Goal: Task Accomplishment & Management: Use online tool/utility

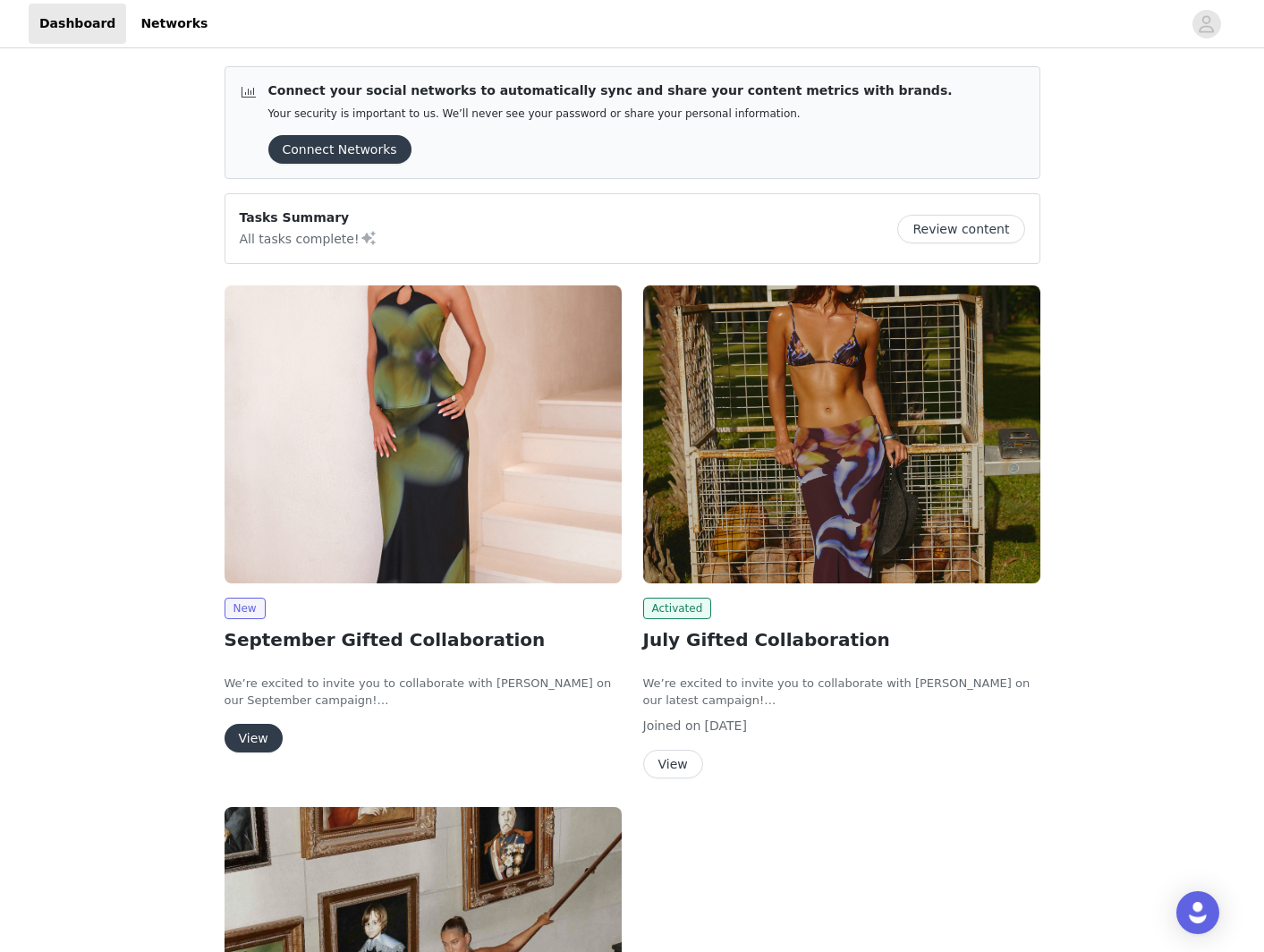
click at [243, 738] on button "View" at bounding box center [253, 737] width 58 height 29
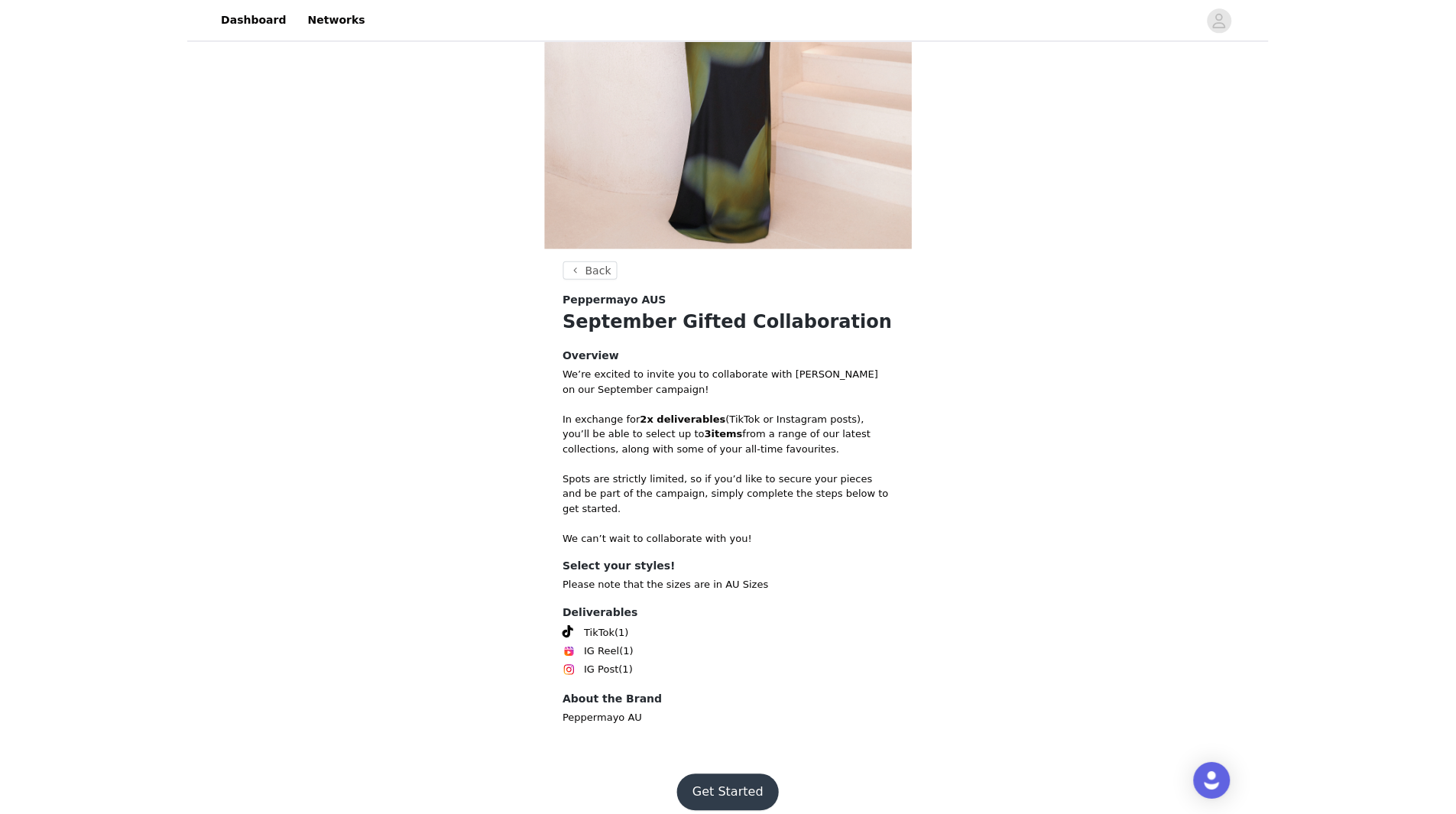
scroll to position [254, 0]
click at [721, 797] on footer "Get Started" at bounding box center [728, 791] width 199 height 73
click at [724, 784] on button "Get Started" at bounding box center [728, 791] width 102 height 37
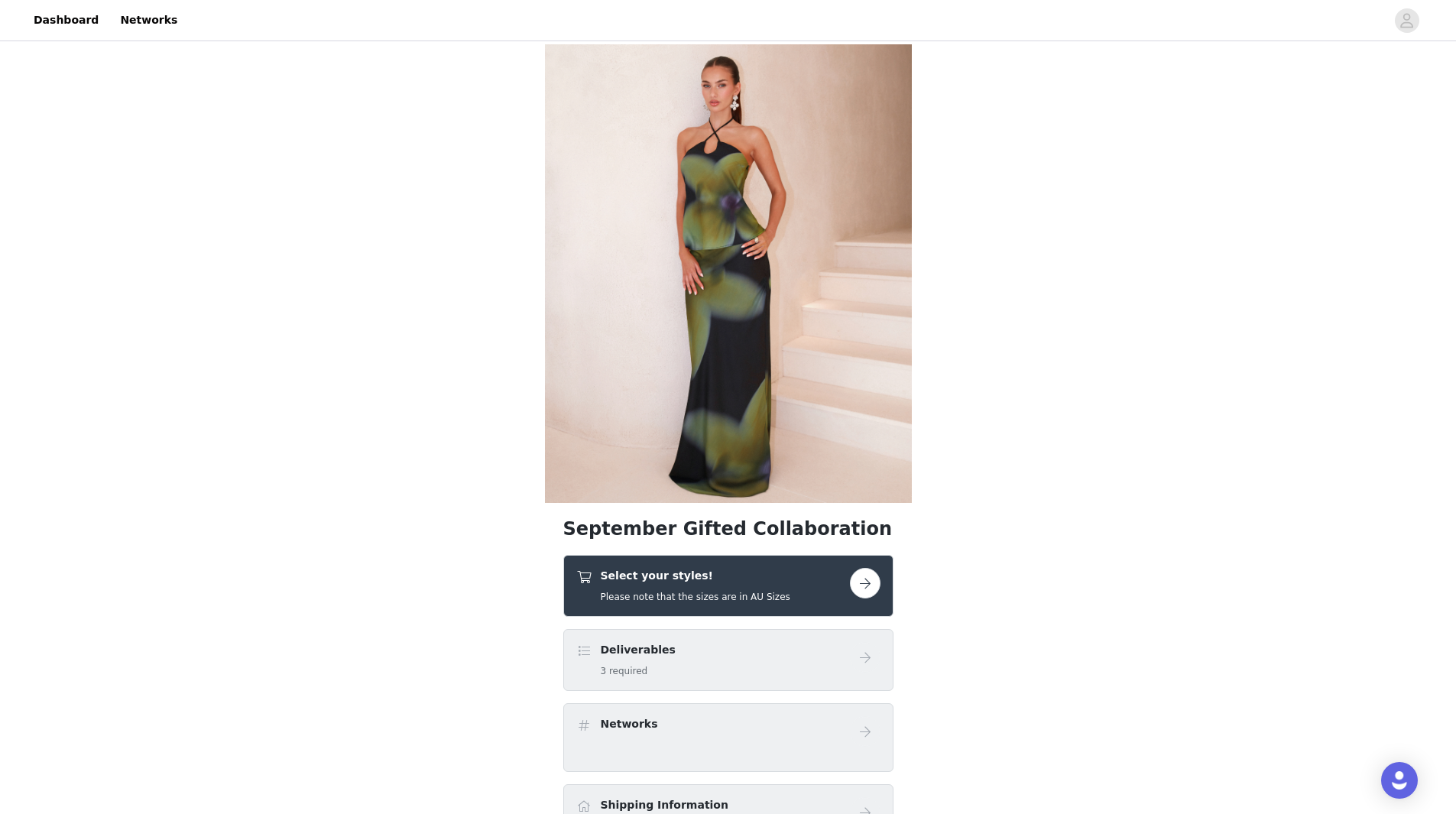
click at [306, 411] on div "September Gifted Collaboration Select your styles! Please note that the sizes a…" at bounding box center [728, 713] width 1456 height 1339
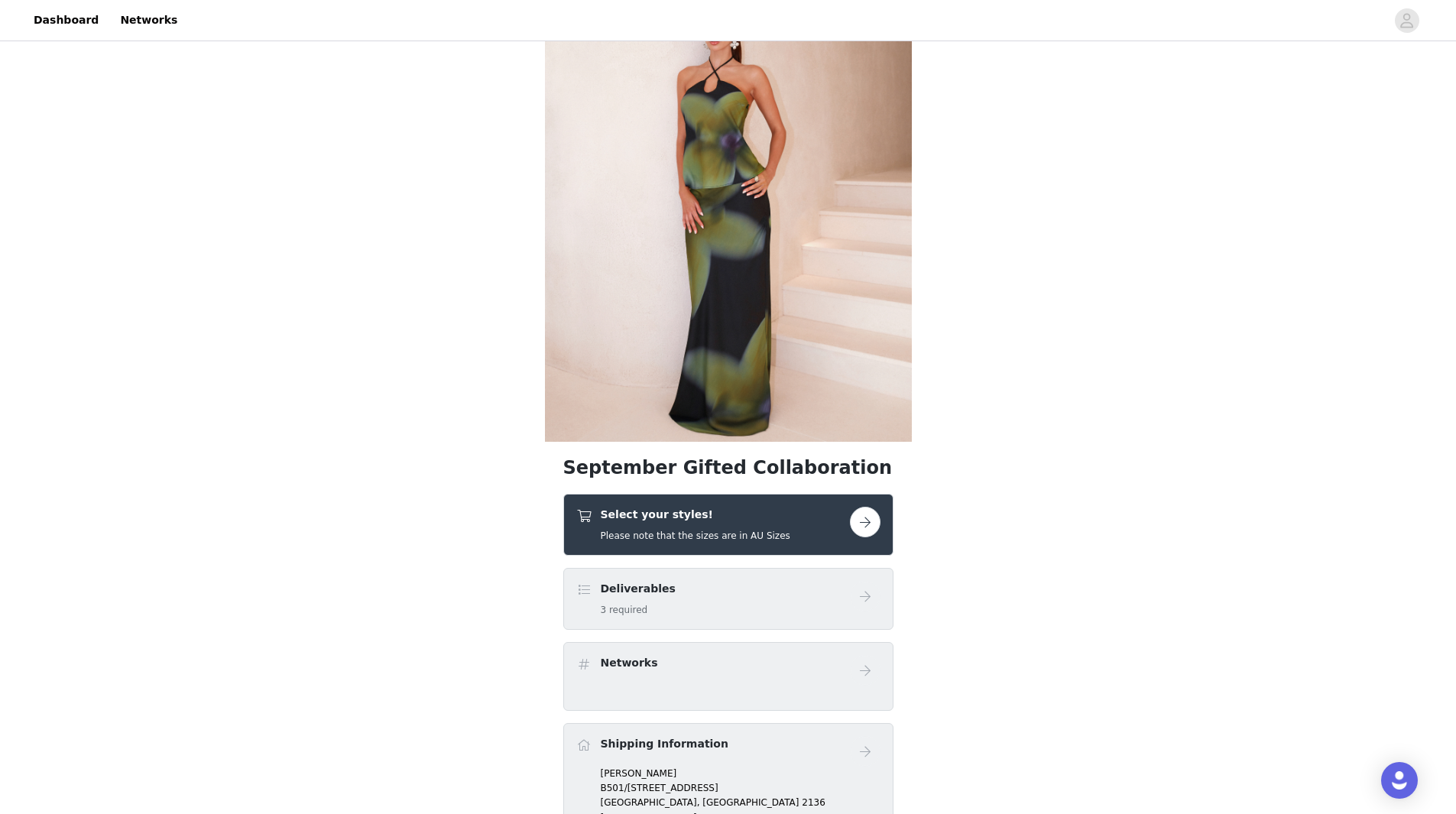
scroll to position [153, 0]
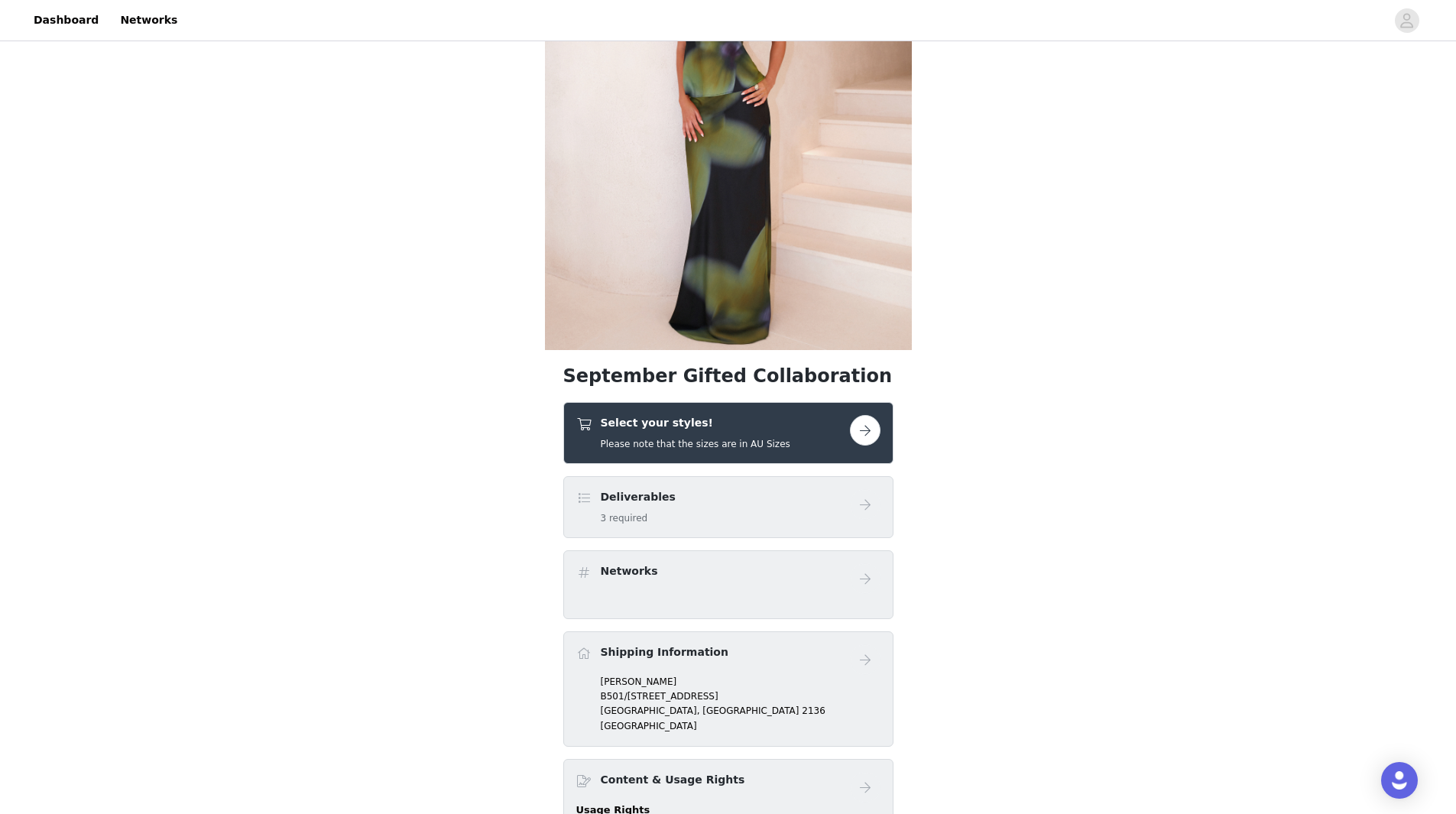
click at [866, 431] on button "button" at bounding box center [865, 429] width 31 height 31
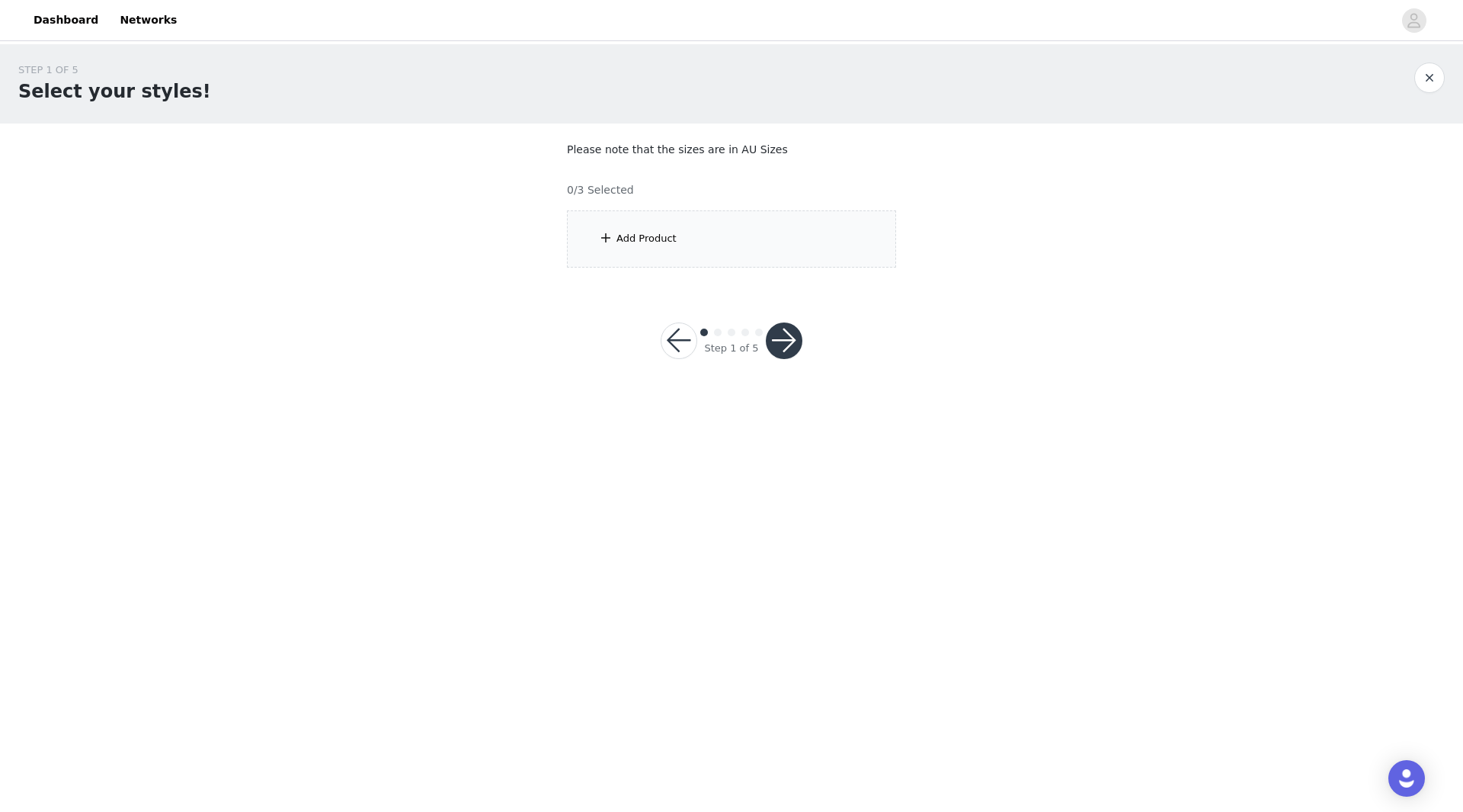
click at [755, 242] on div "Add Product" at bounding box center [731, 239] width 329 height 57
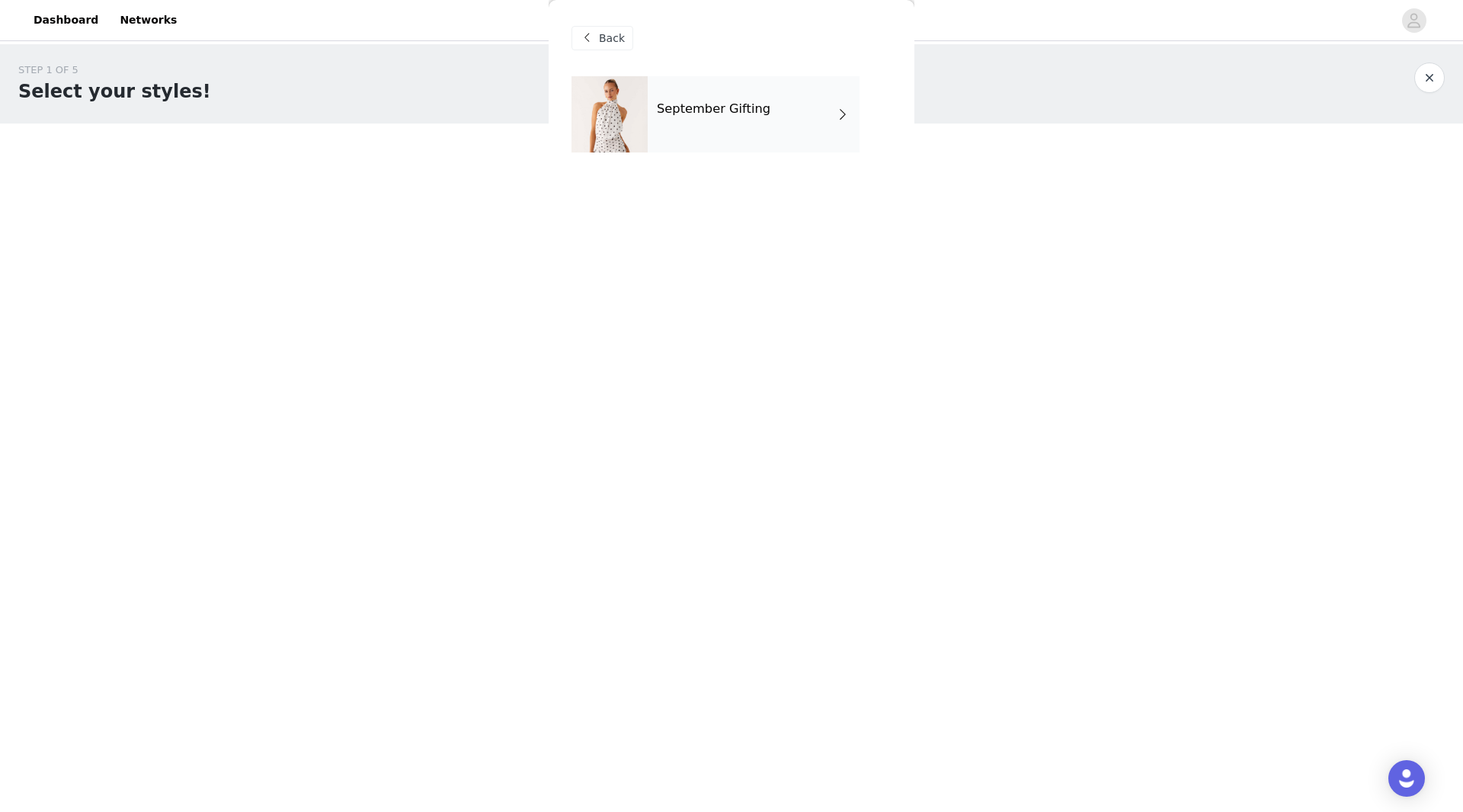
click at [774, 109] on div "September Gifting" at bounding box center [754, 114] width 212 height 76
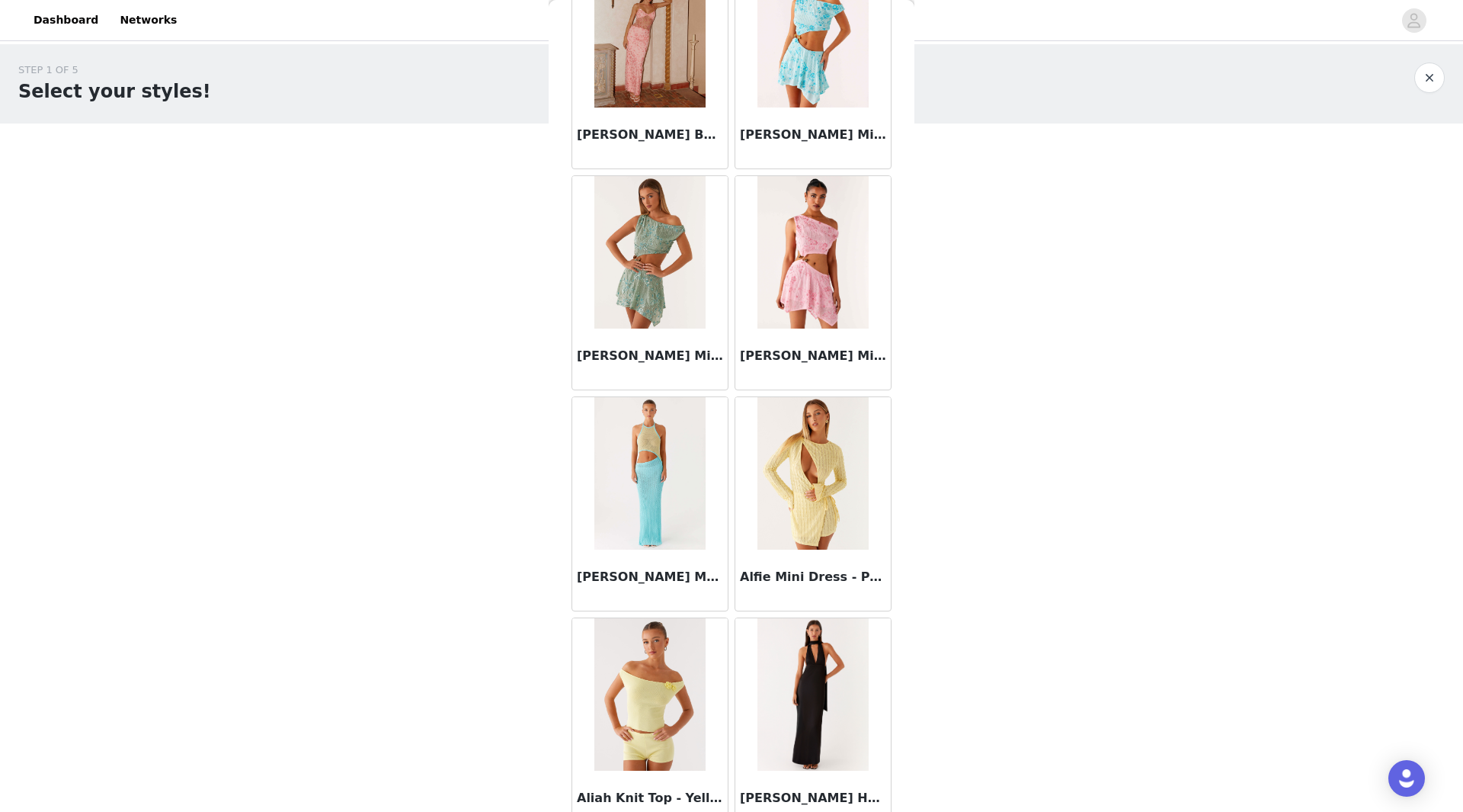
scroll to position [1520, 0]
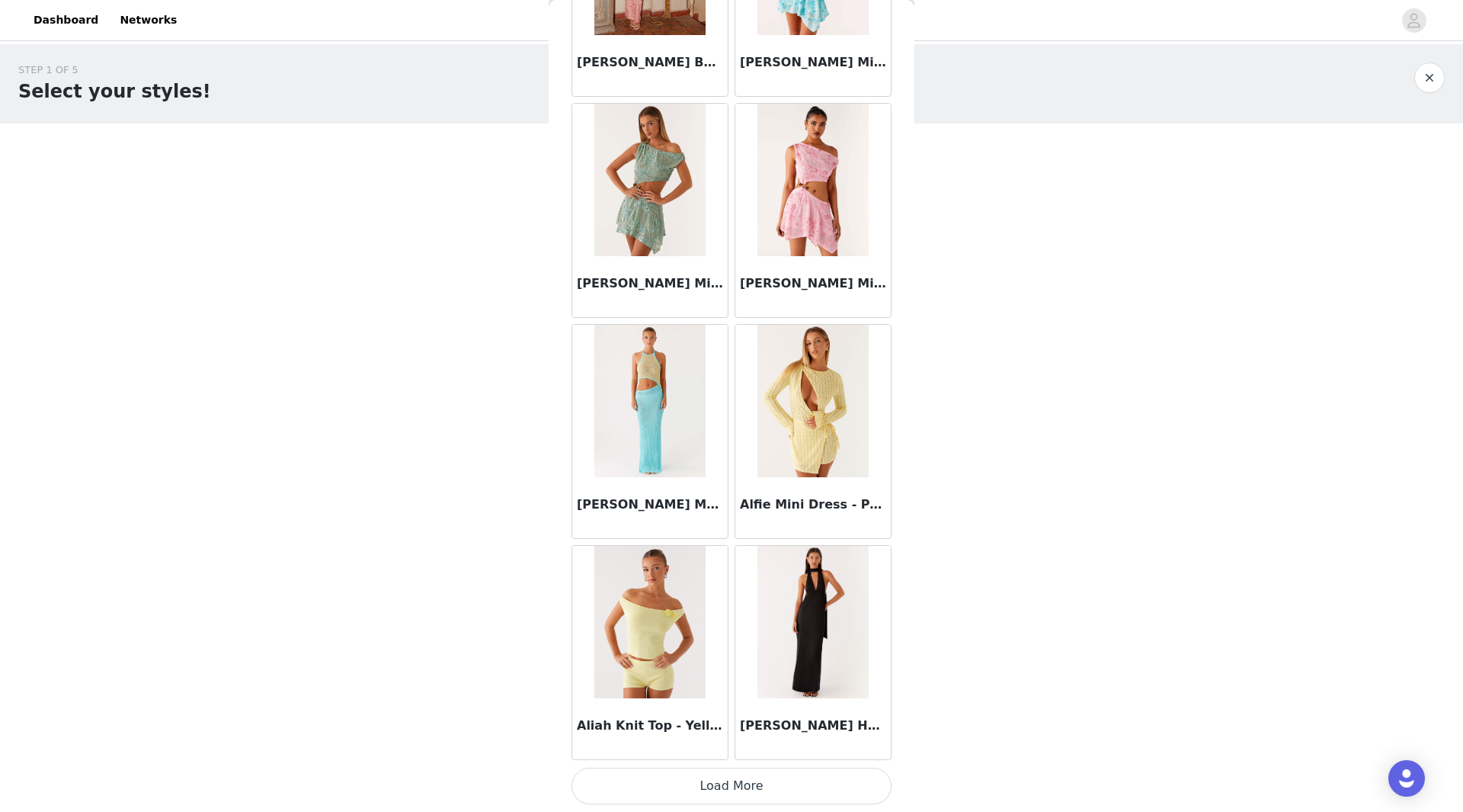
click at [793, 786] on button "Load More" at bounding box center [731, 785] width 320 height 37
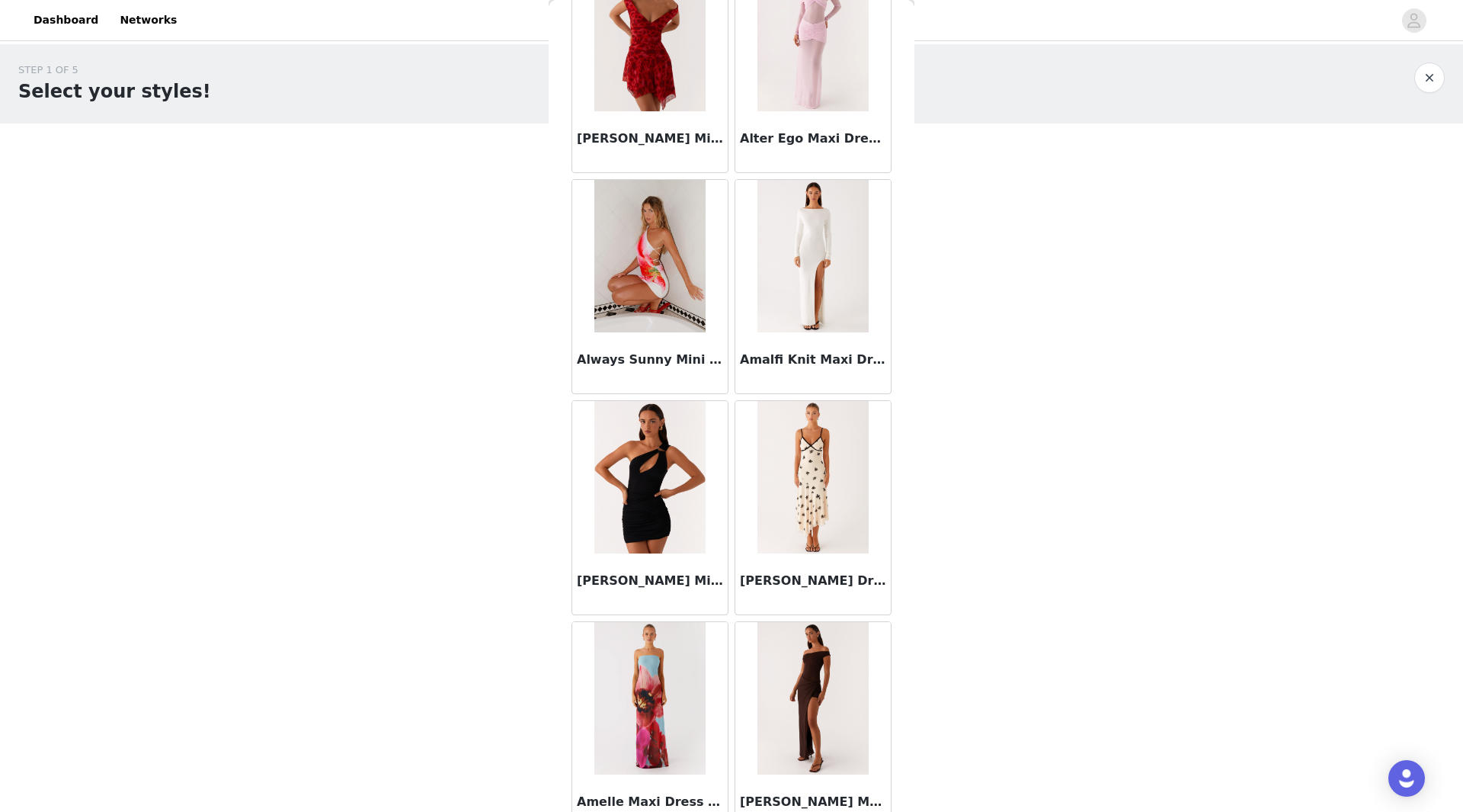
scroll to position [3731, 0]
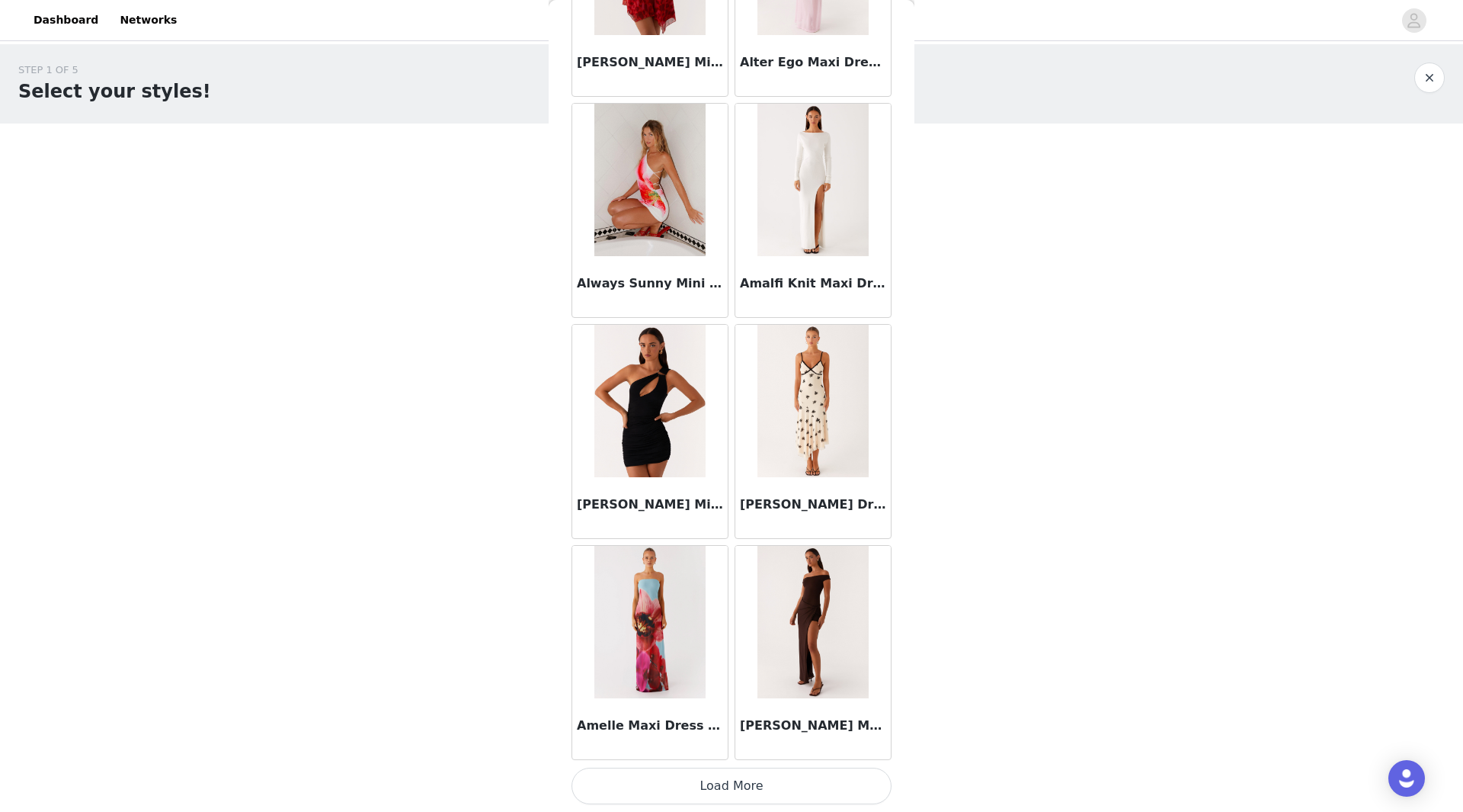
click at [706, 791] on button "Load More" at bounding box center [731, 785] width 320 height 37
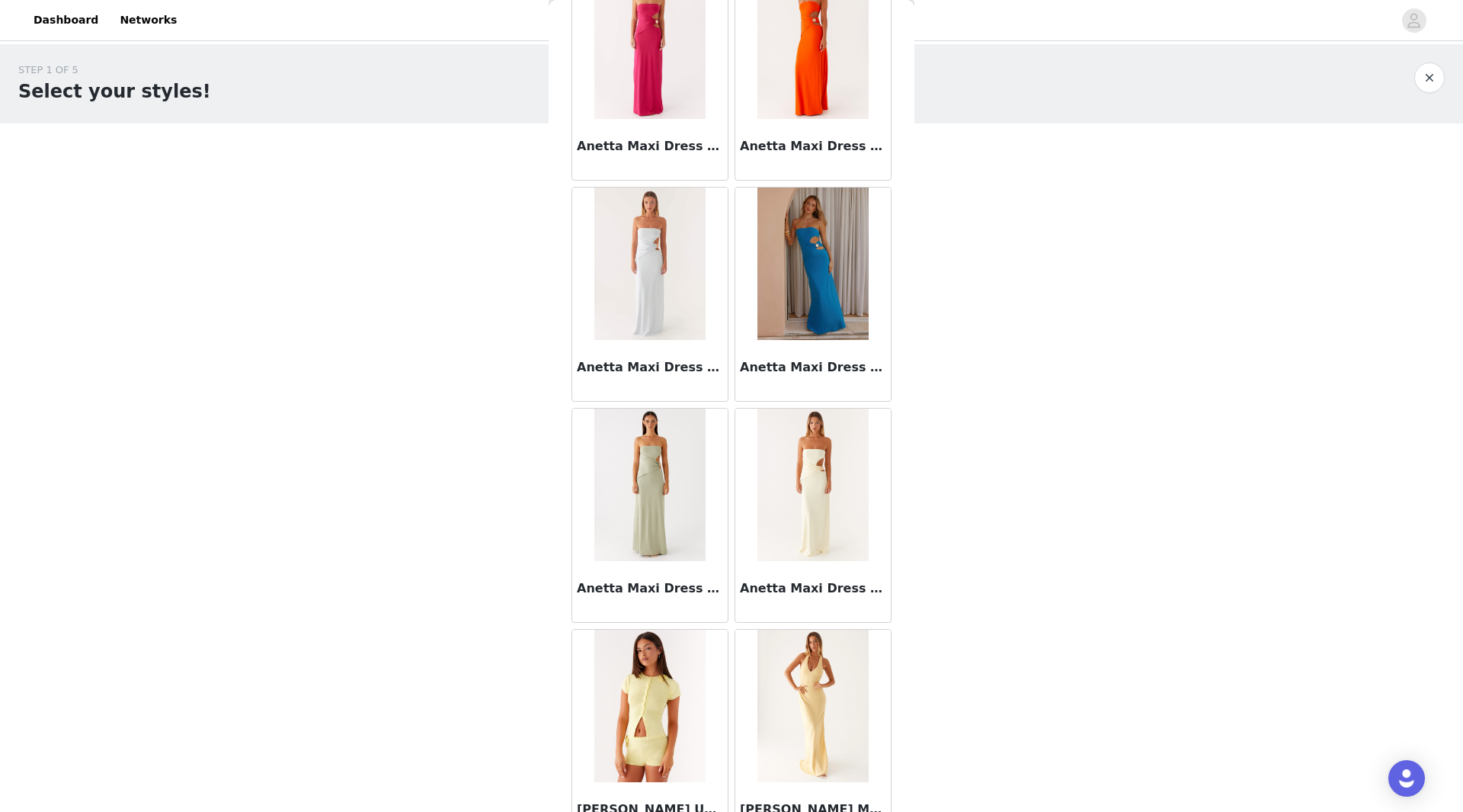
scroll to position [5940, 0]
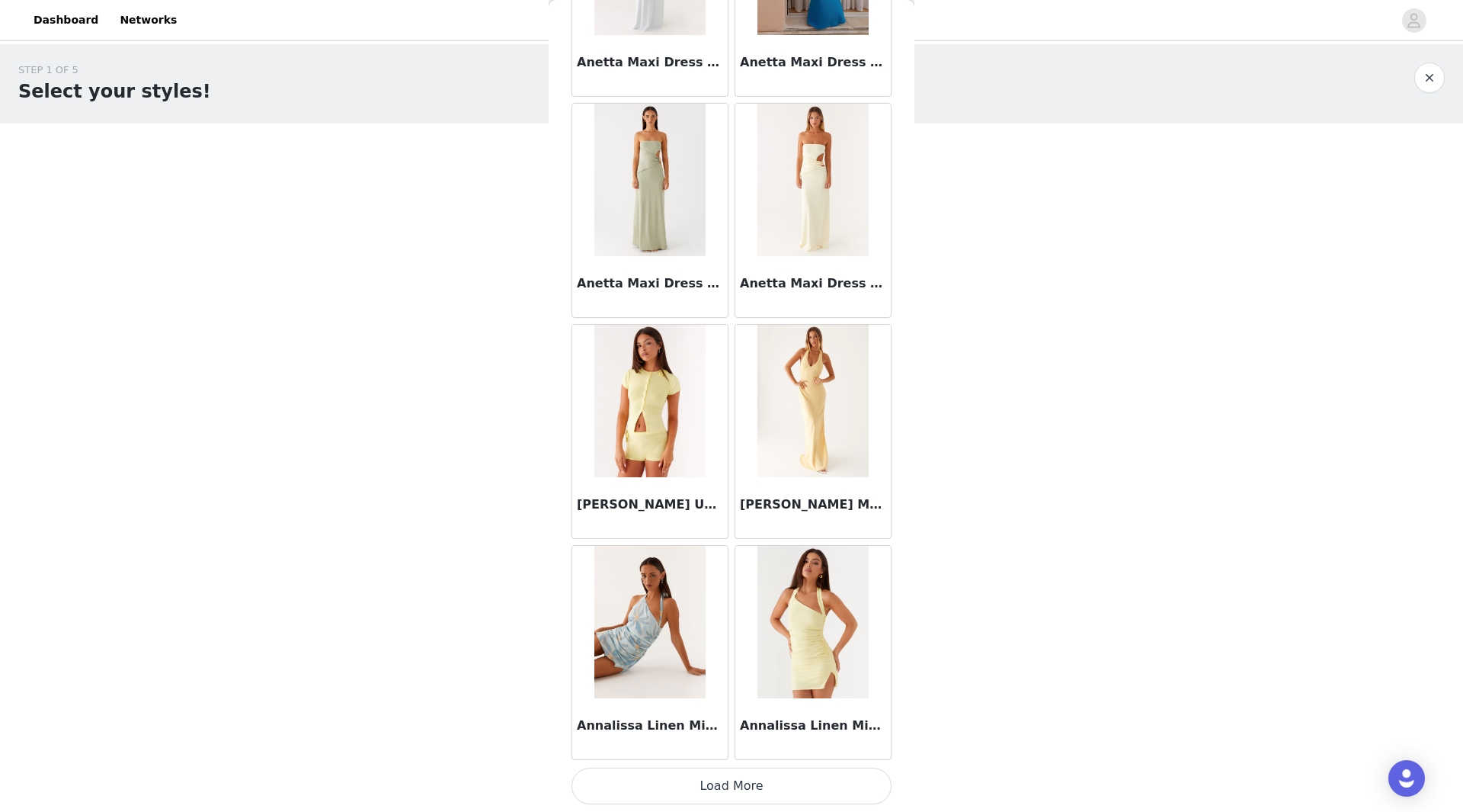
click at [754, 783] on button "Load More" at bounding box center [731, 785] width 320 height 37
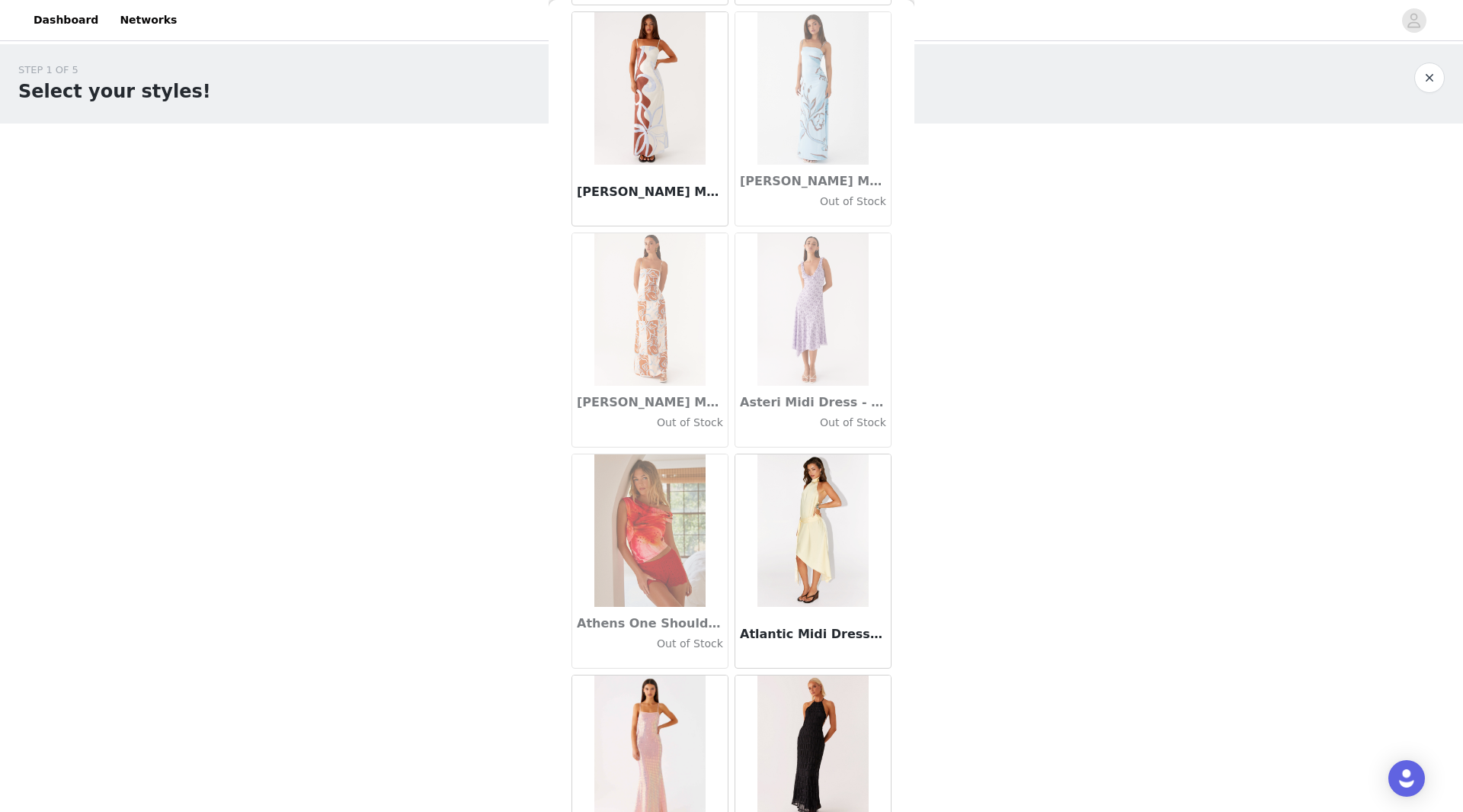
scroll to position [8151, 0]
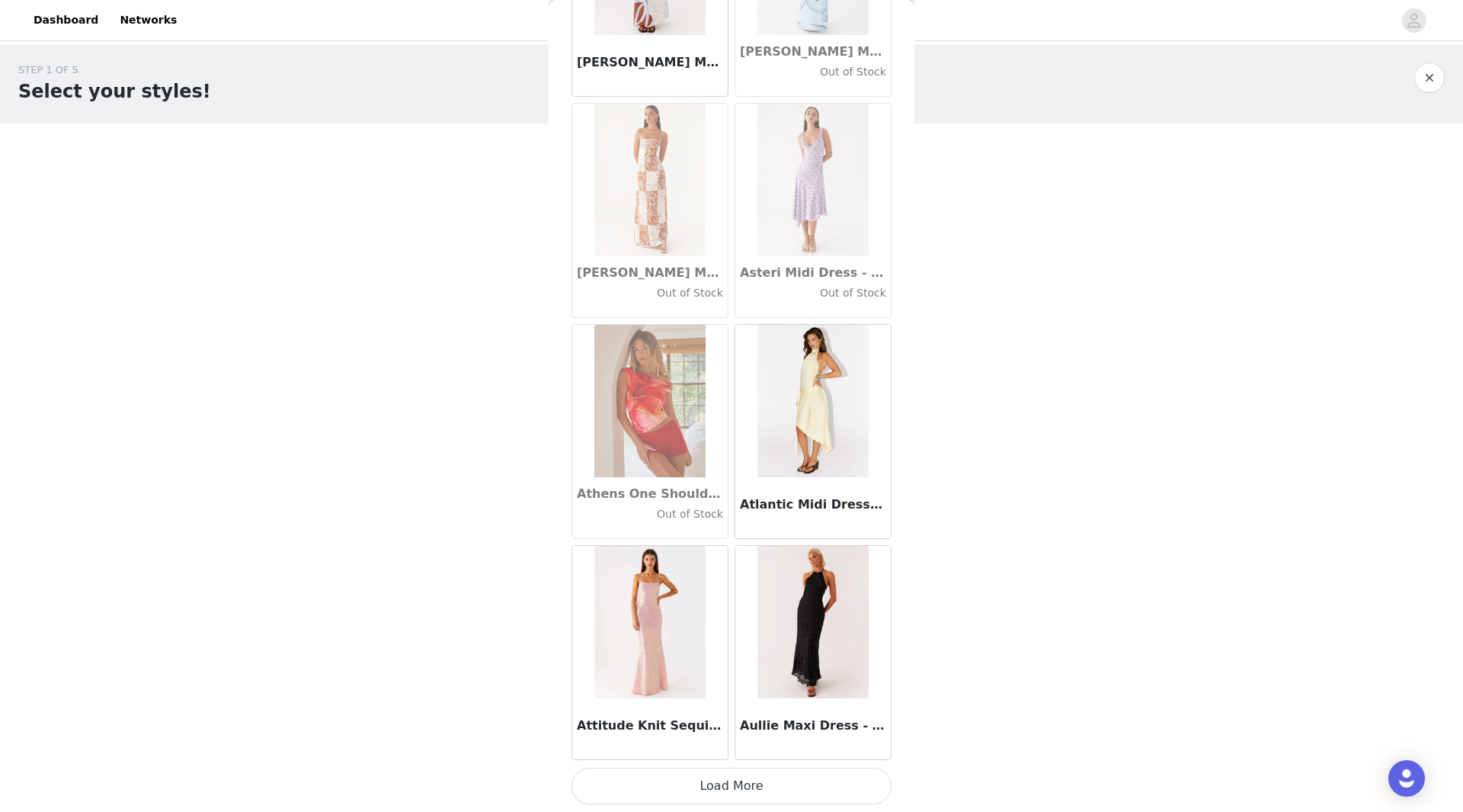
click at [701, 796] on button "Load More" at bounding box center [731, 785] width 320 height 37
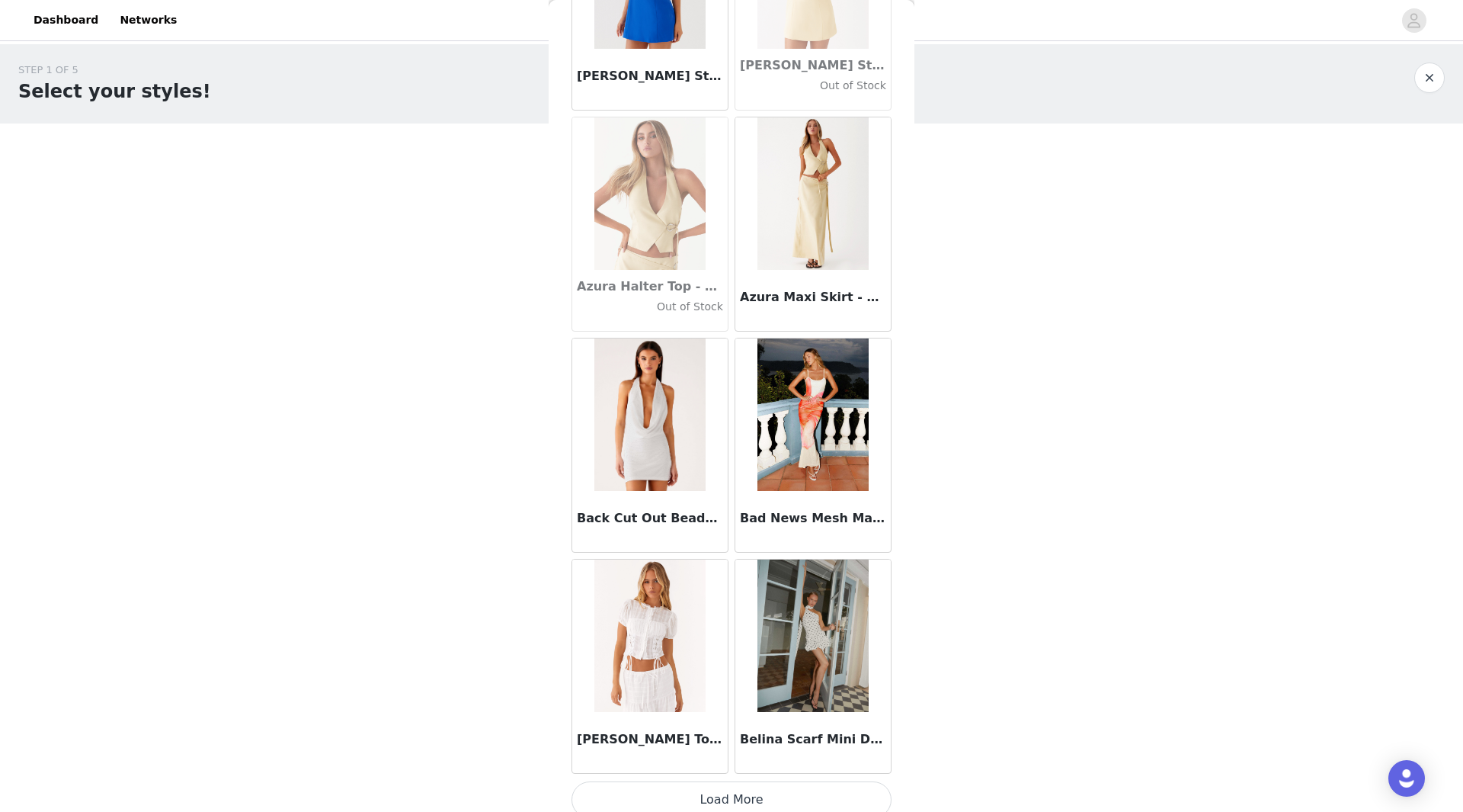
scroll to position [10361, 0]
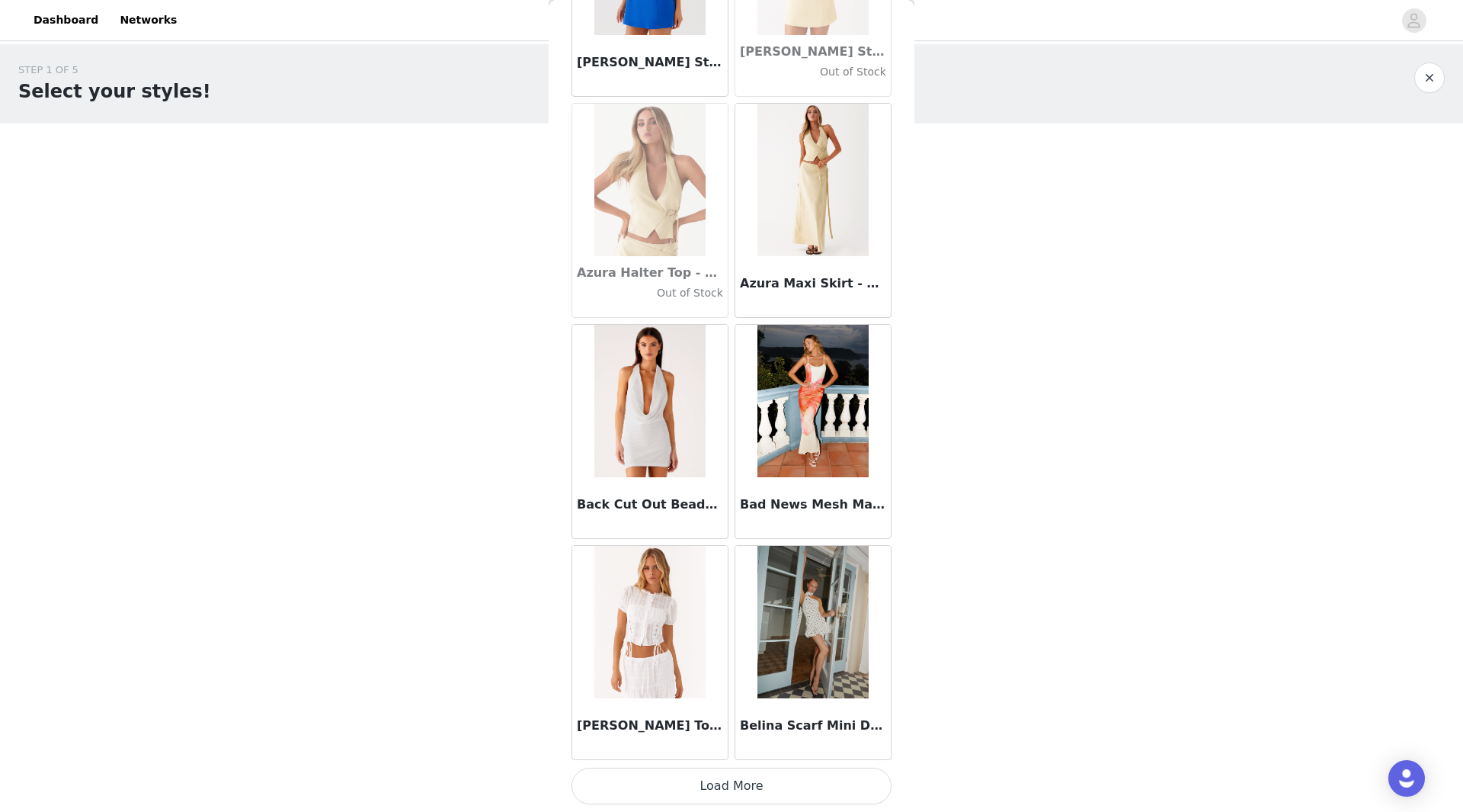
click at [764, 779] on button "Load More" at bounding box center [731, 785] width 320 height 37
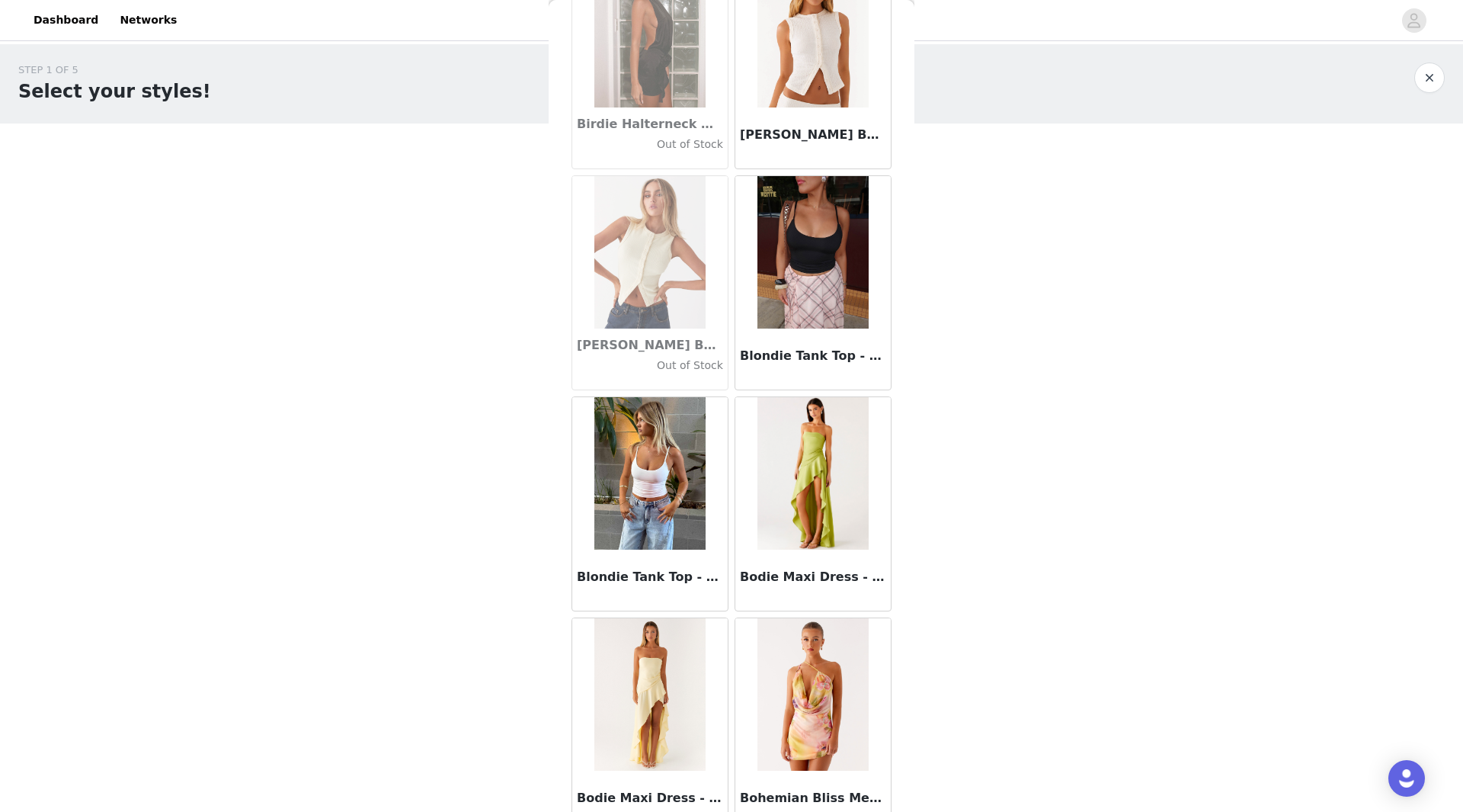
scroll to position [12571, 0]
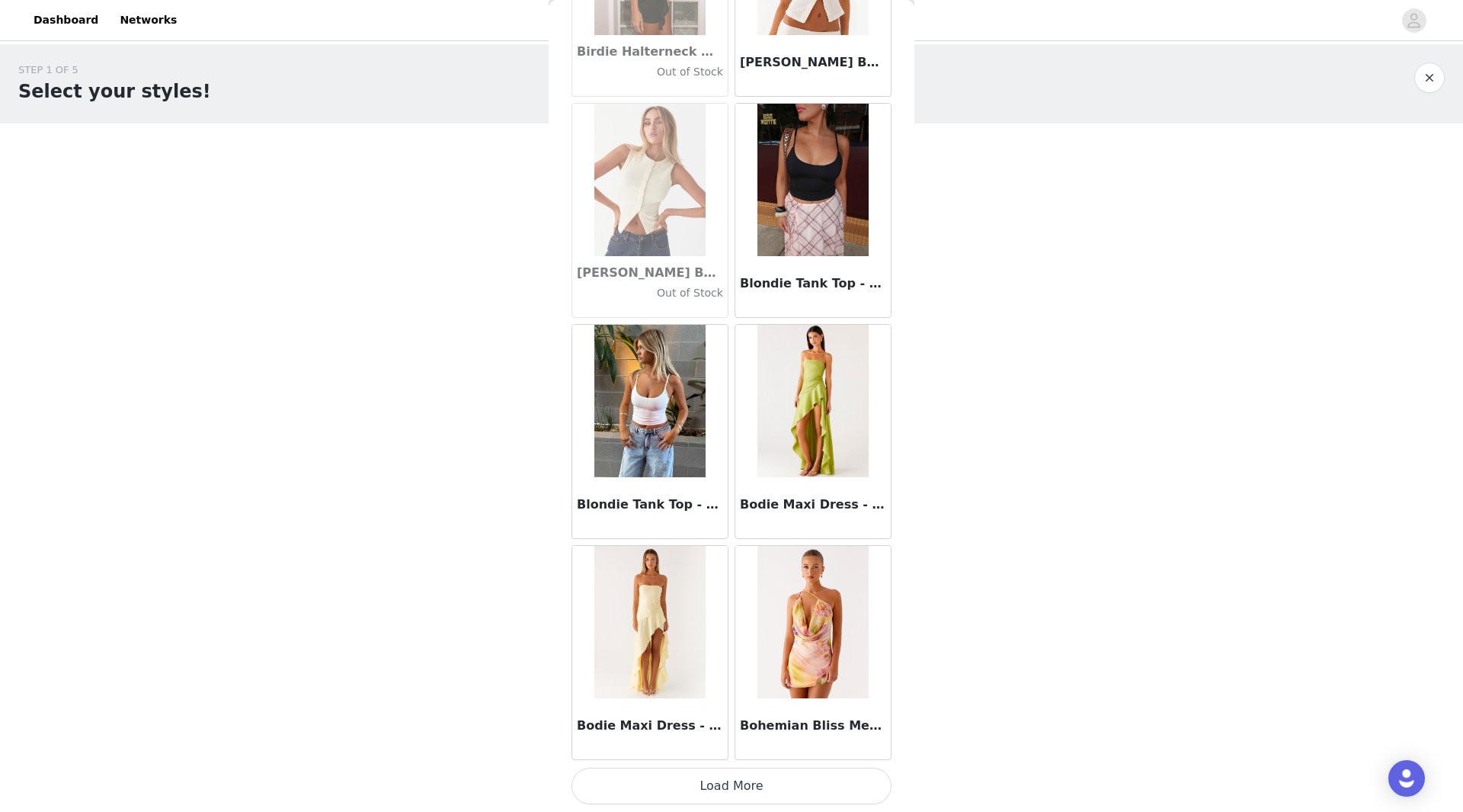
click at [776, 779] on button "Load More" at bounding box center [731, 785] width 320 height 37
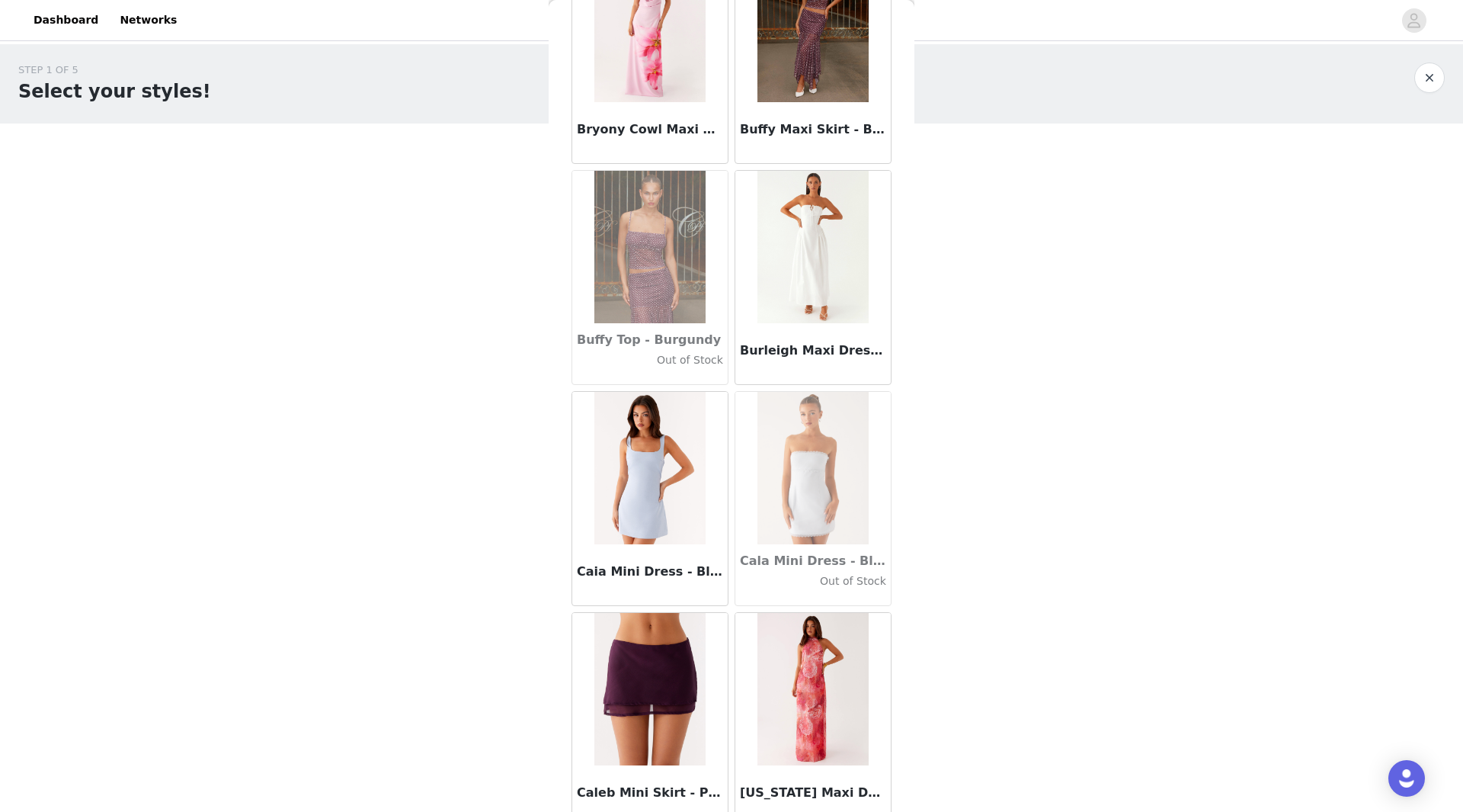
scroll to position [14781, 0]
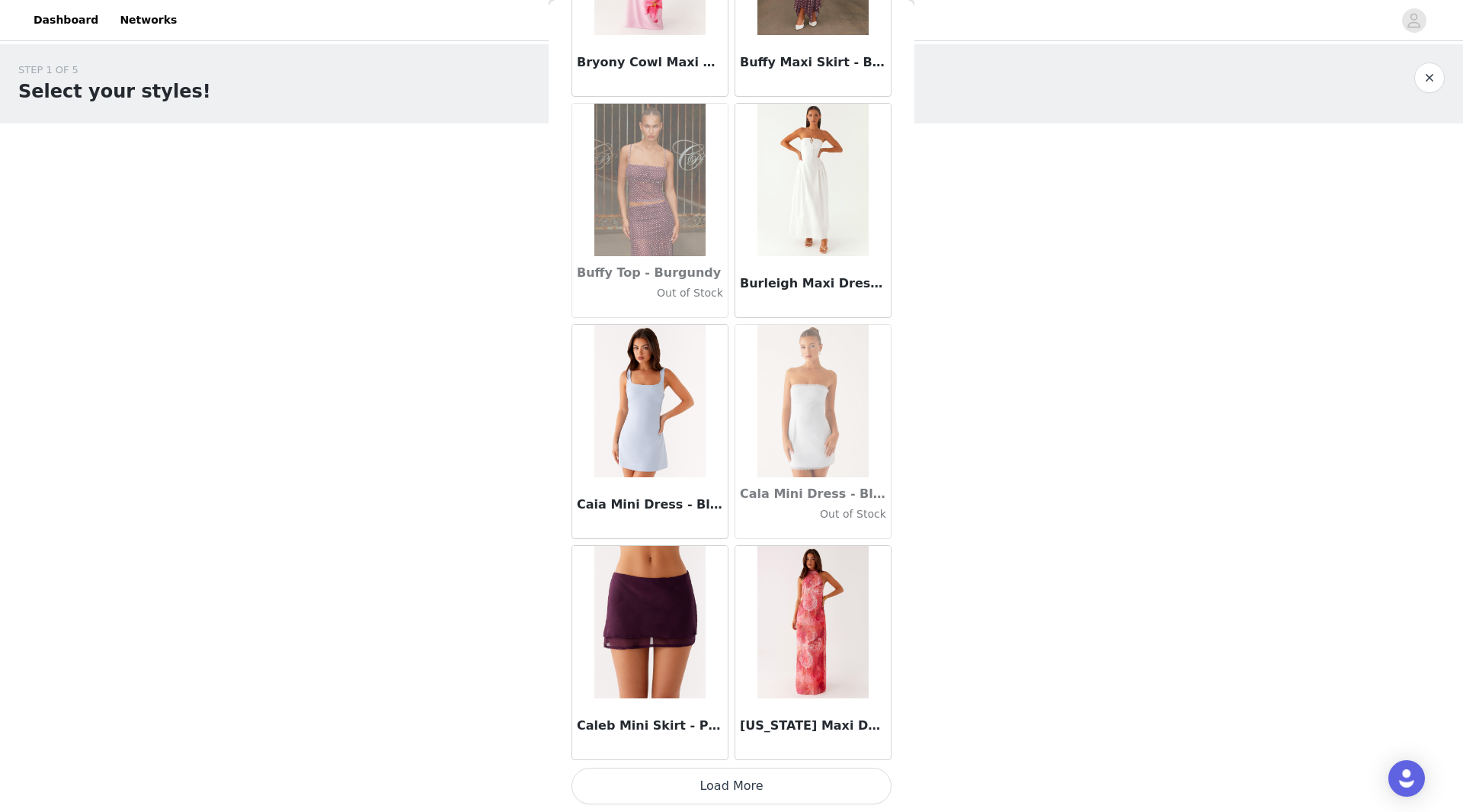
click at [701, 784] on button "Load More" at bounding box center [731, 785] width 320 height 37
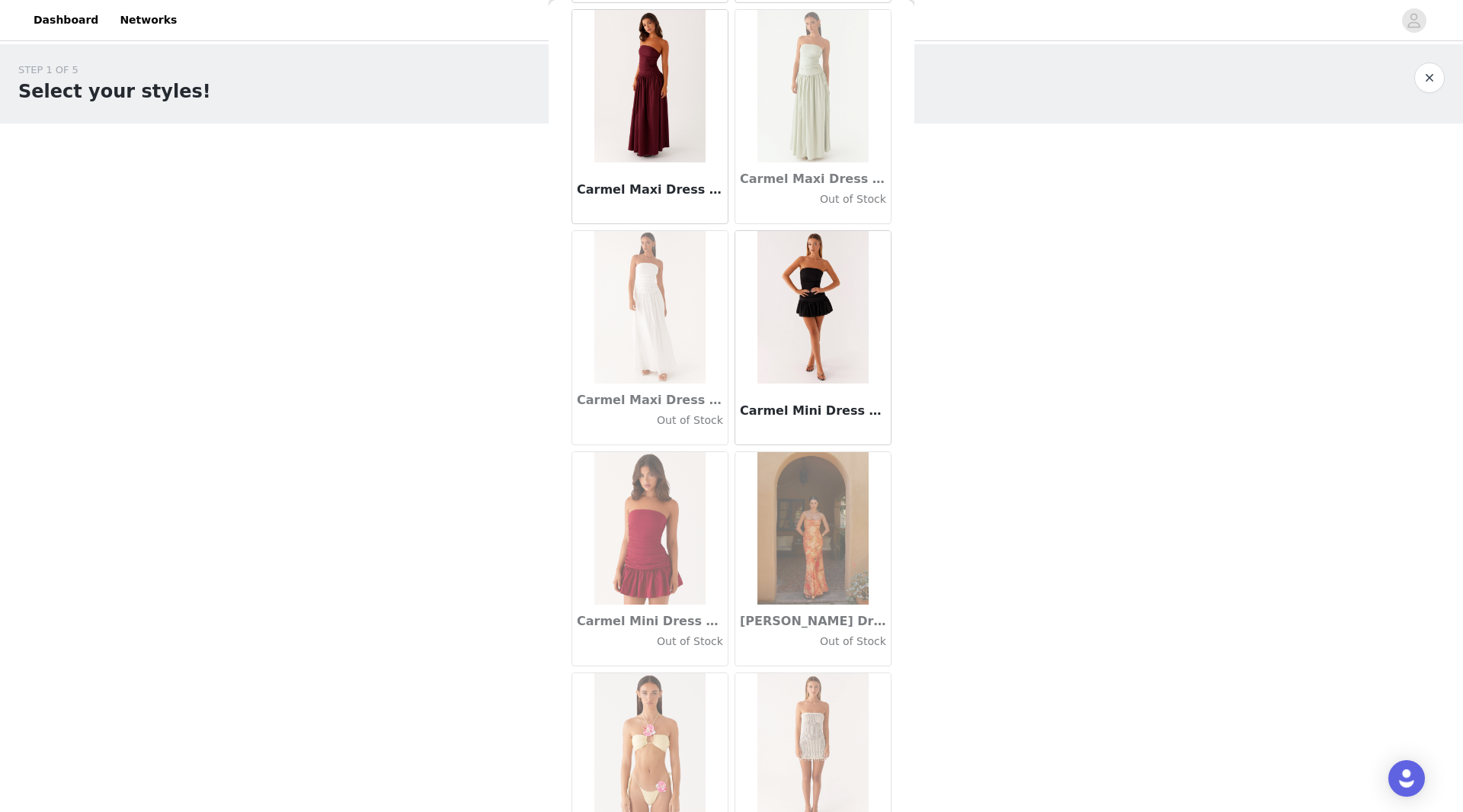
scroll to position [16991, 0]
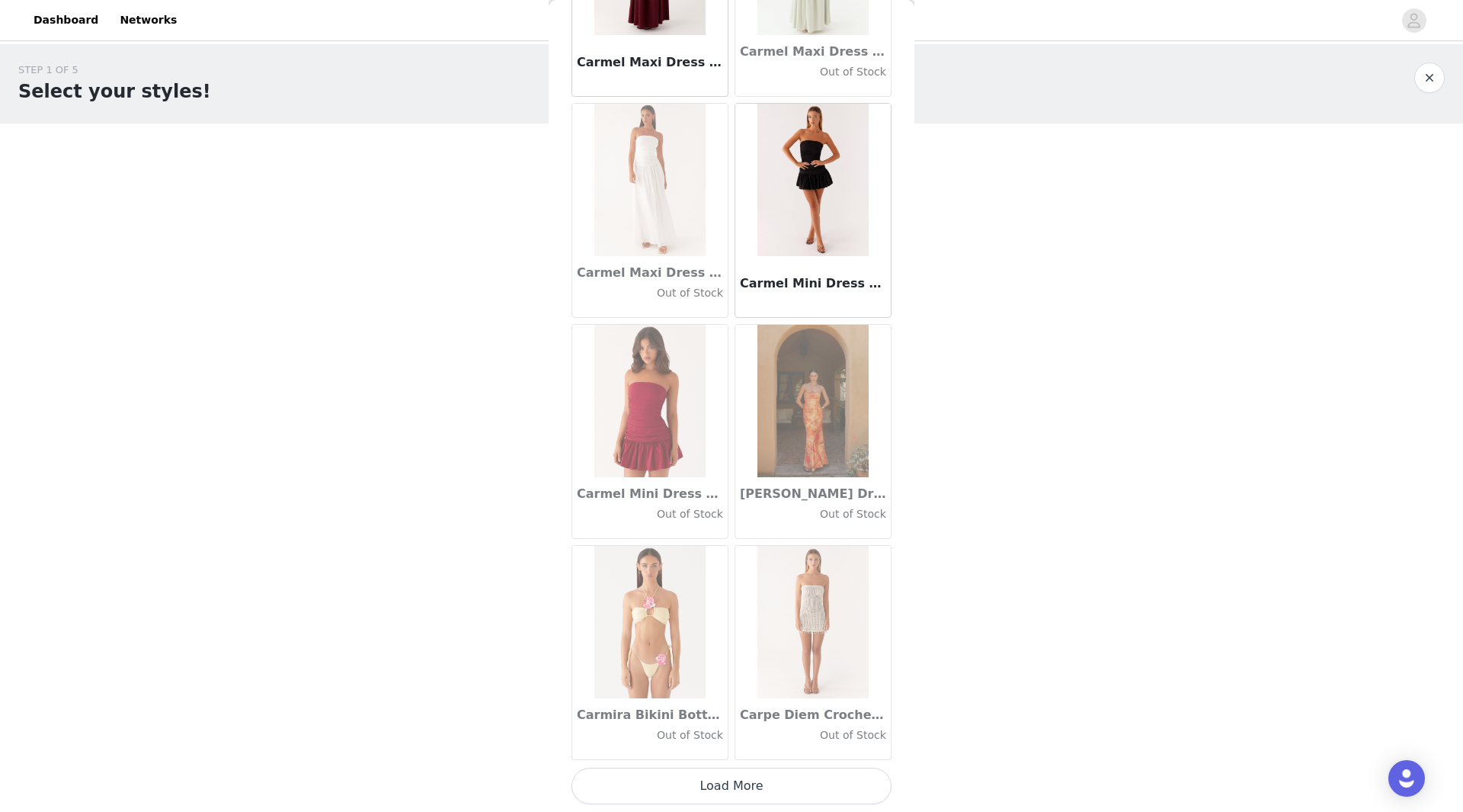
click at [700, 791] on button "Load More" at bounding box center [731, 785] width 320 height 37
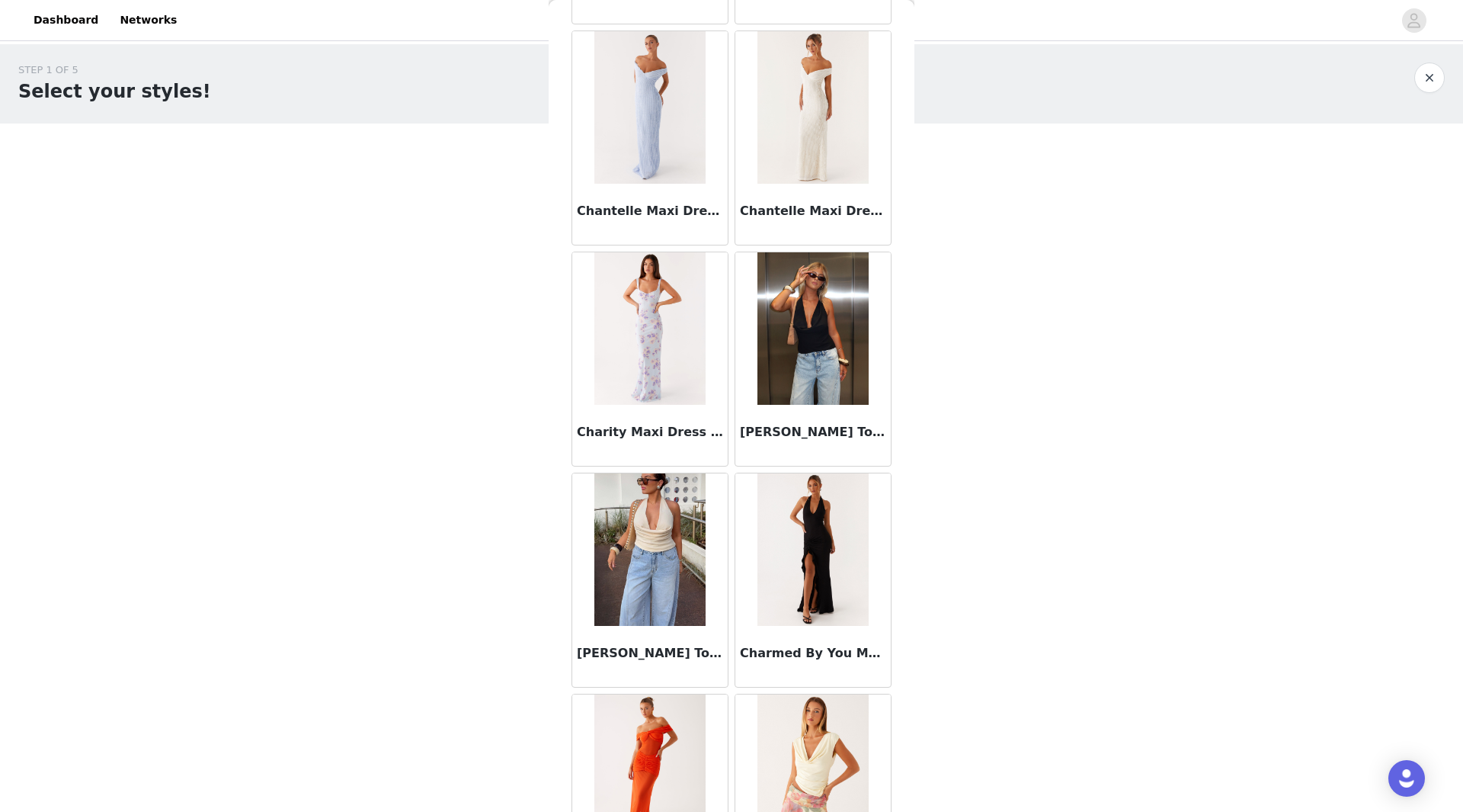
scroll to position [19201, 0]
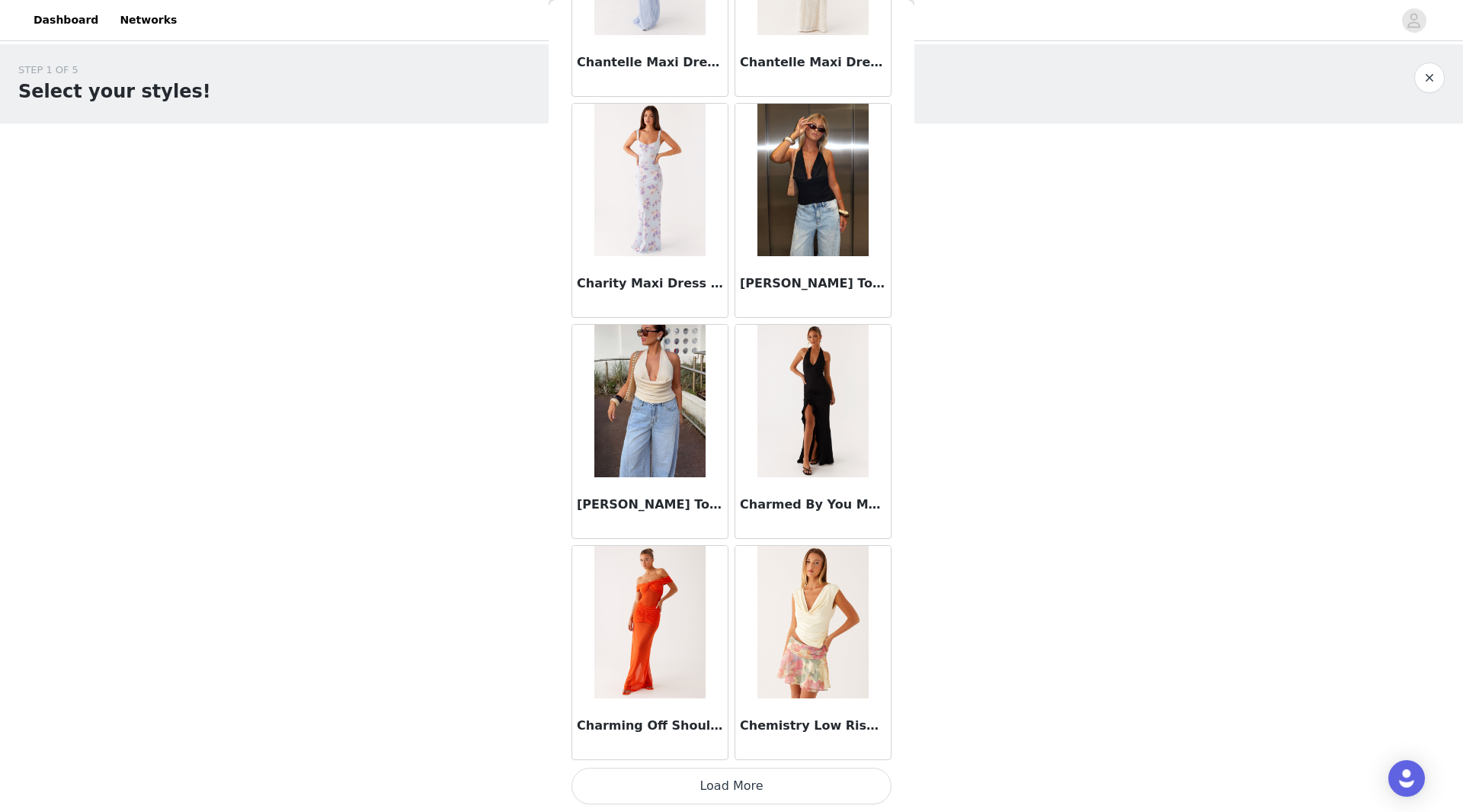
click at [766, 786] on button "Load More" at bounding box center [731, 785] width 320 height 37
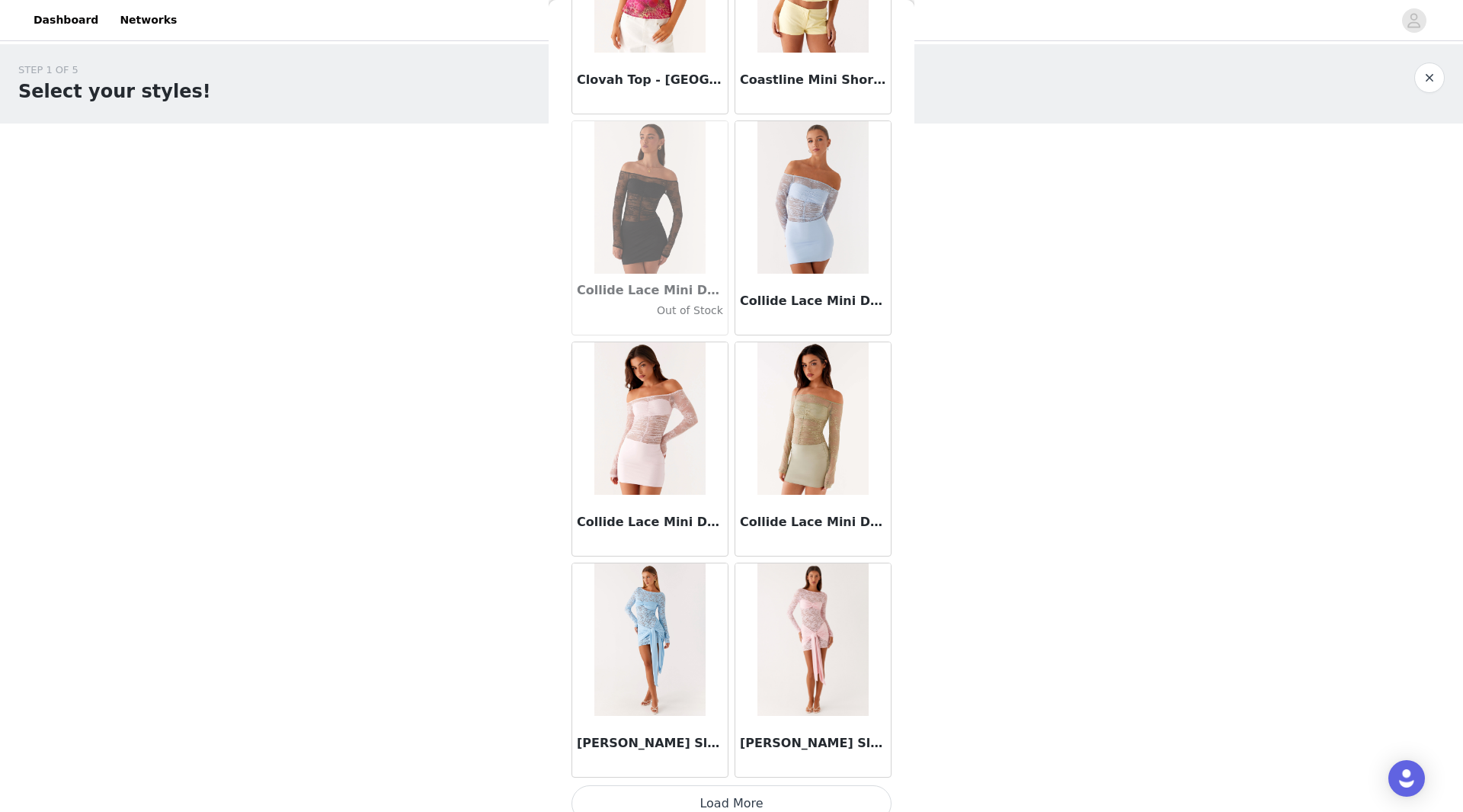
scroll to position [21411, 0]
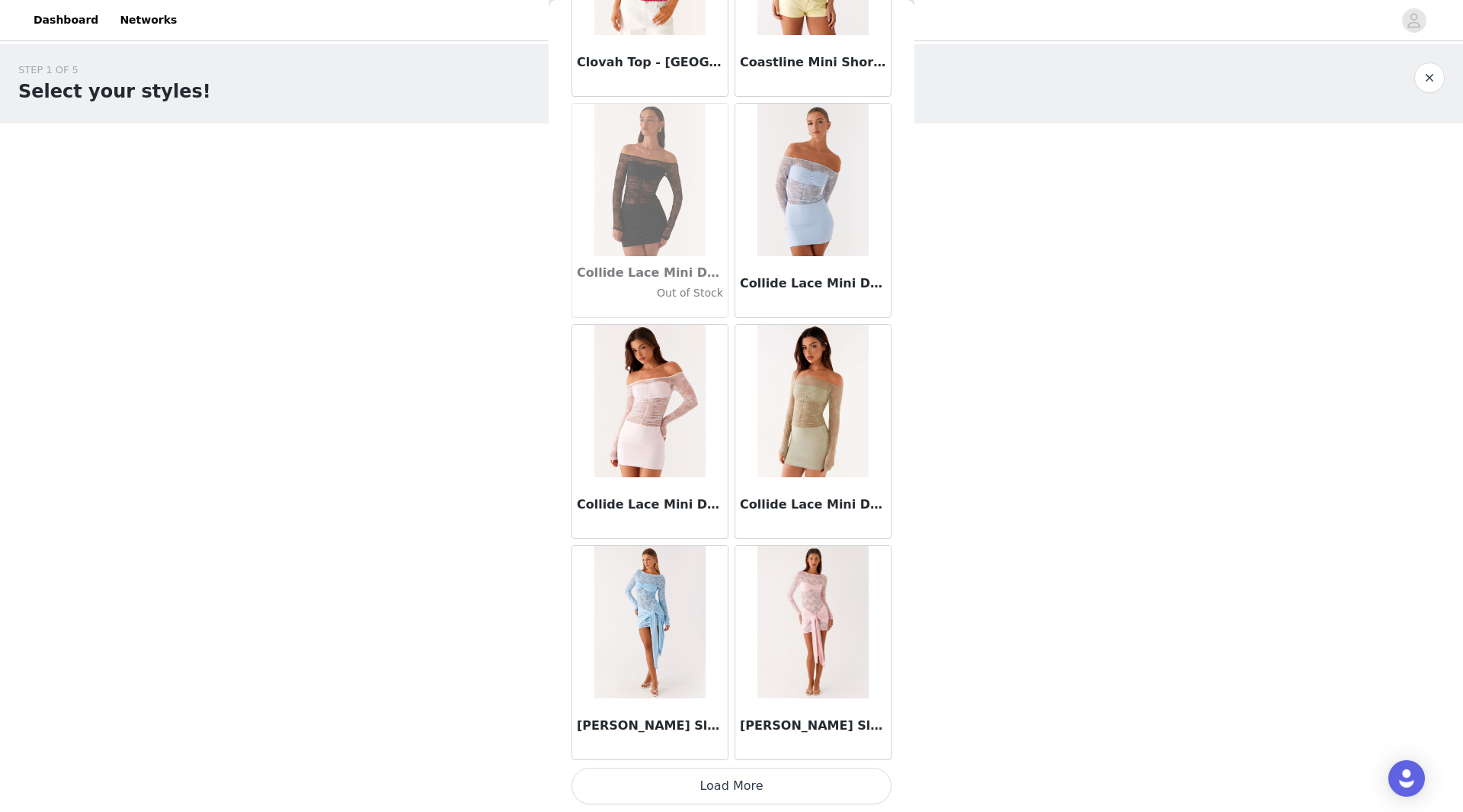
click at [776, 785] on button "Load More" at bounding box center [731, 785] width 320 height 37
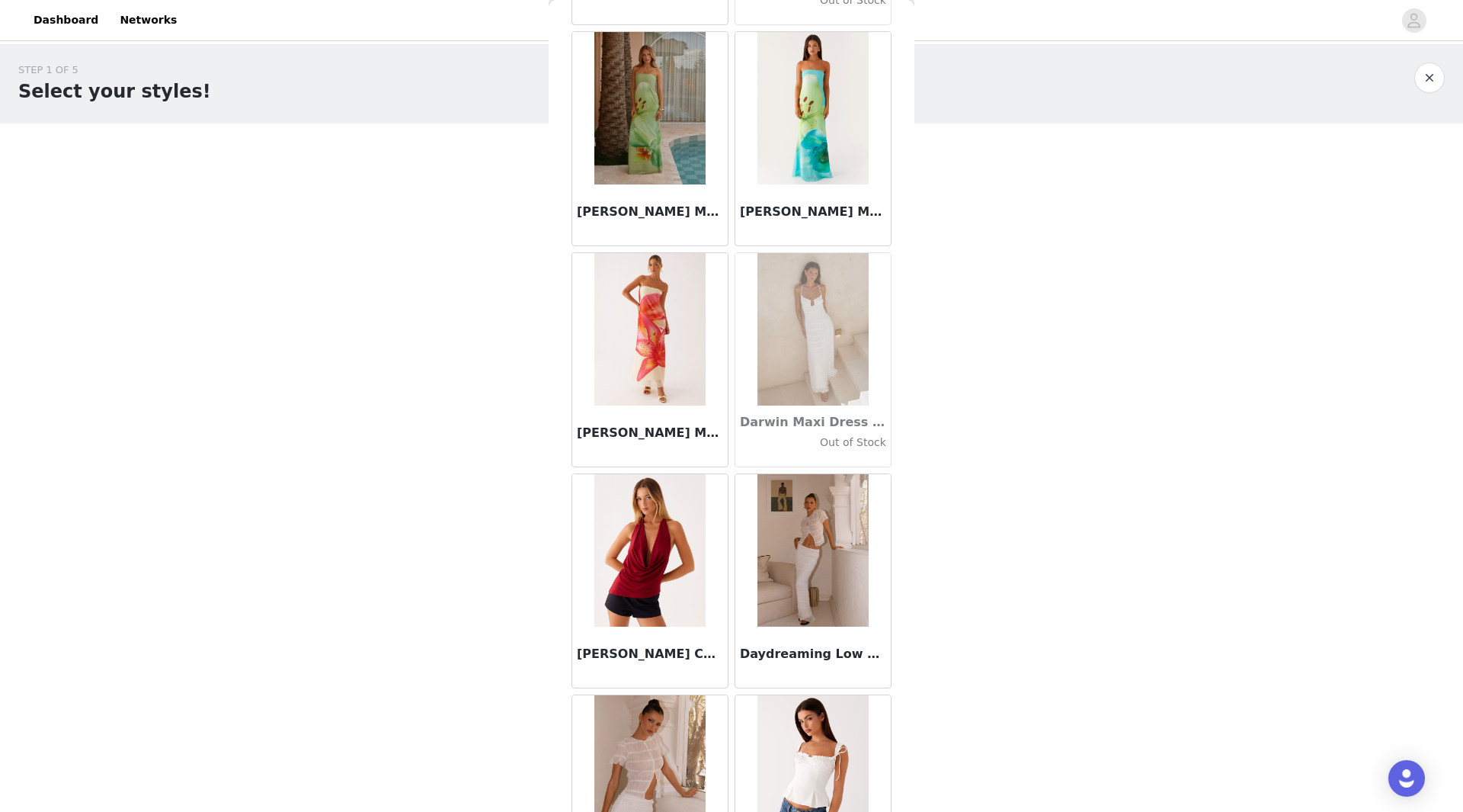
scroll to position [23622, 0]
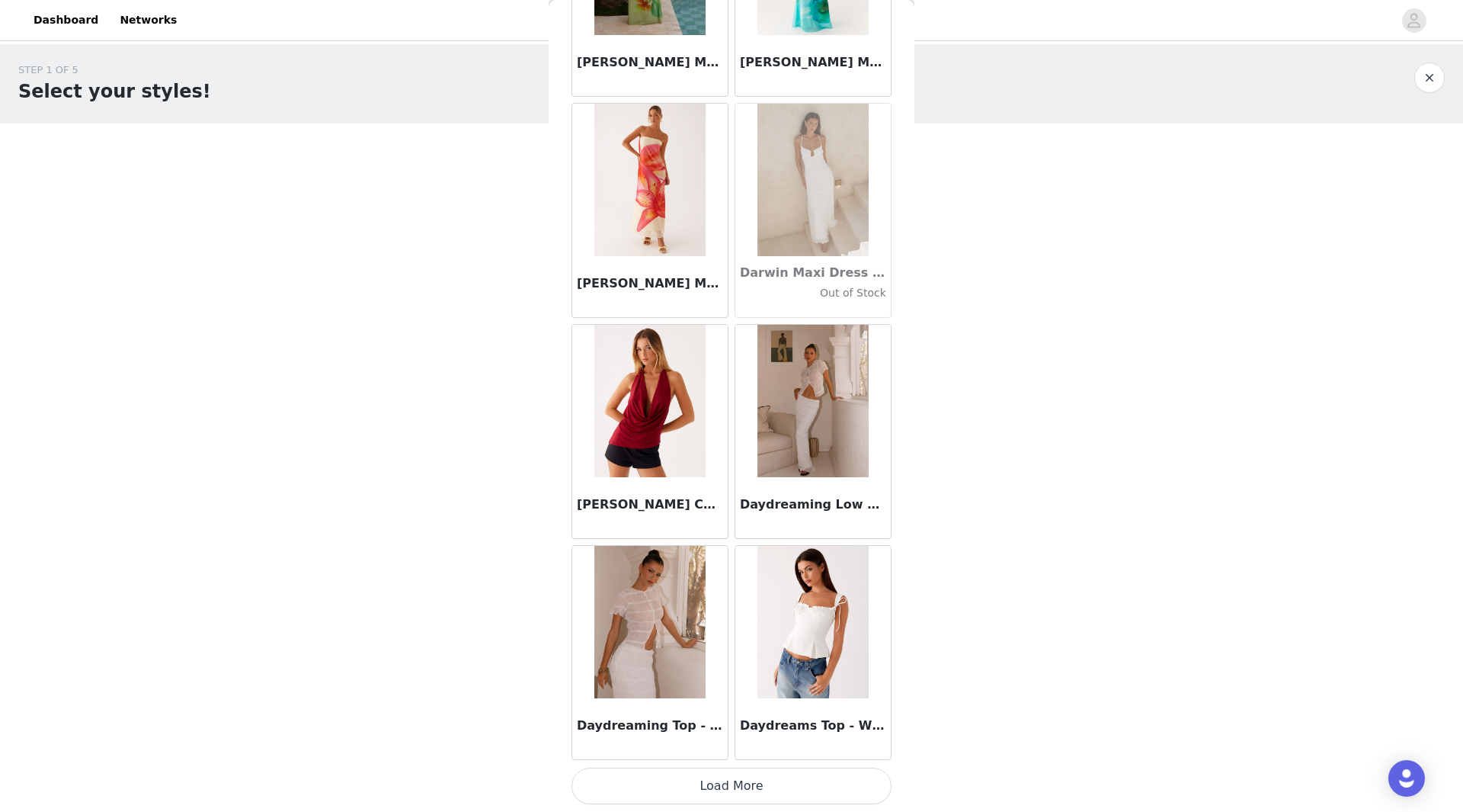
click at [748, 768] on button "Load More" at bounding box center [731, 785] width 320 height 37
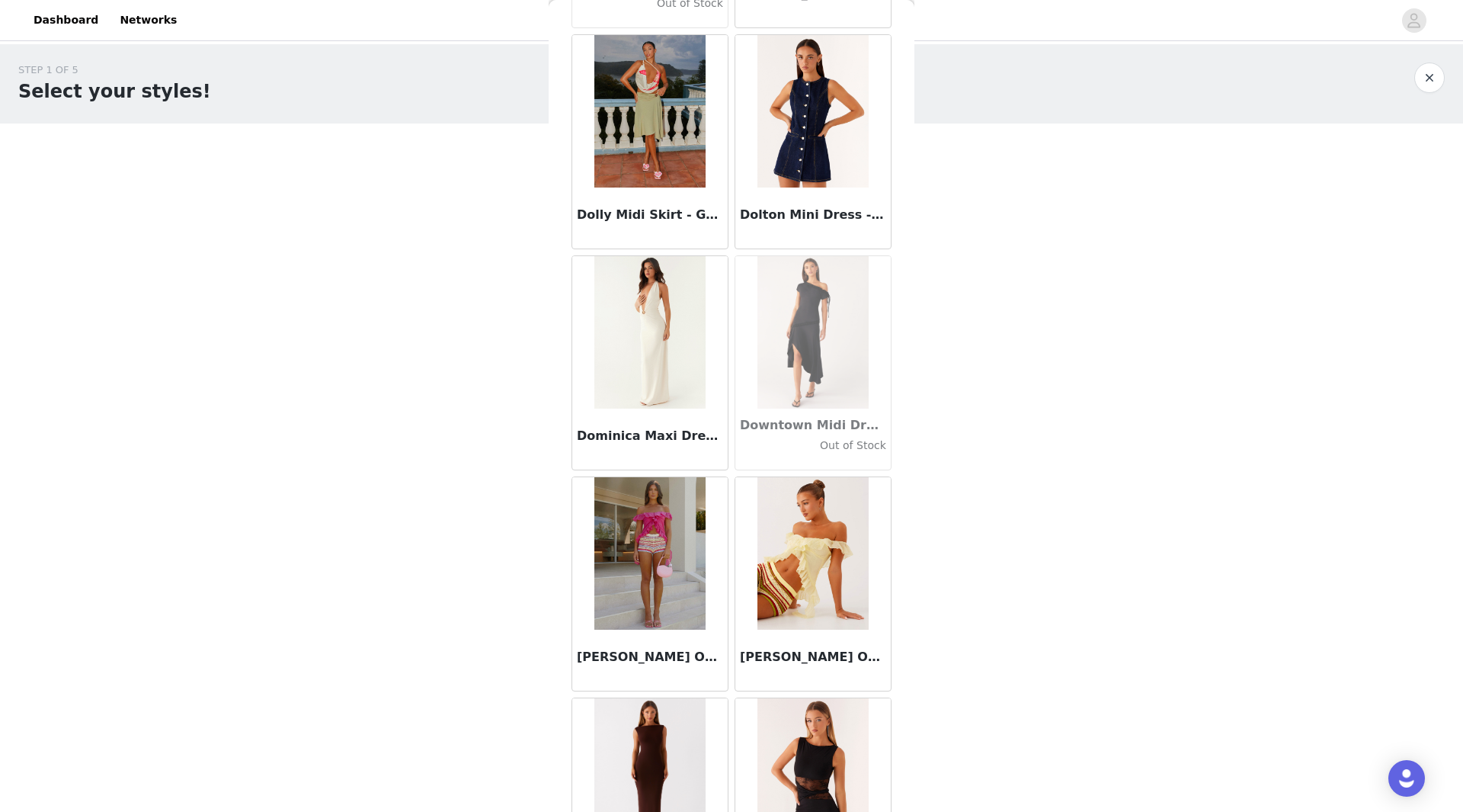
scroll to position [25832, 0]
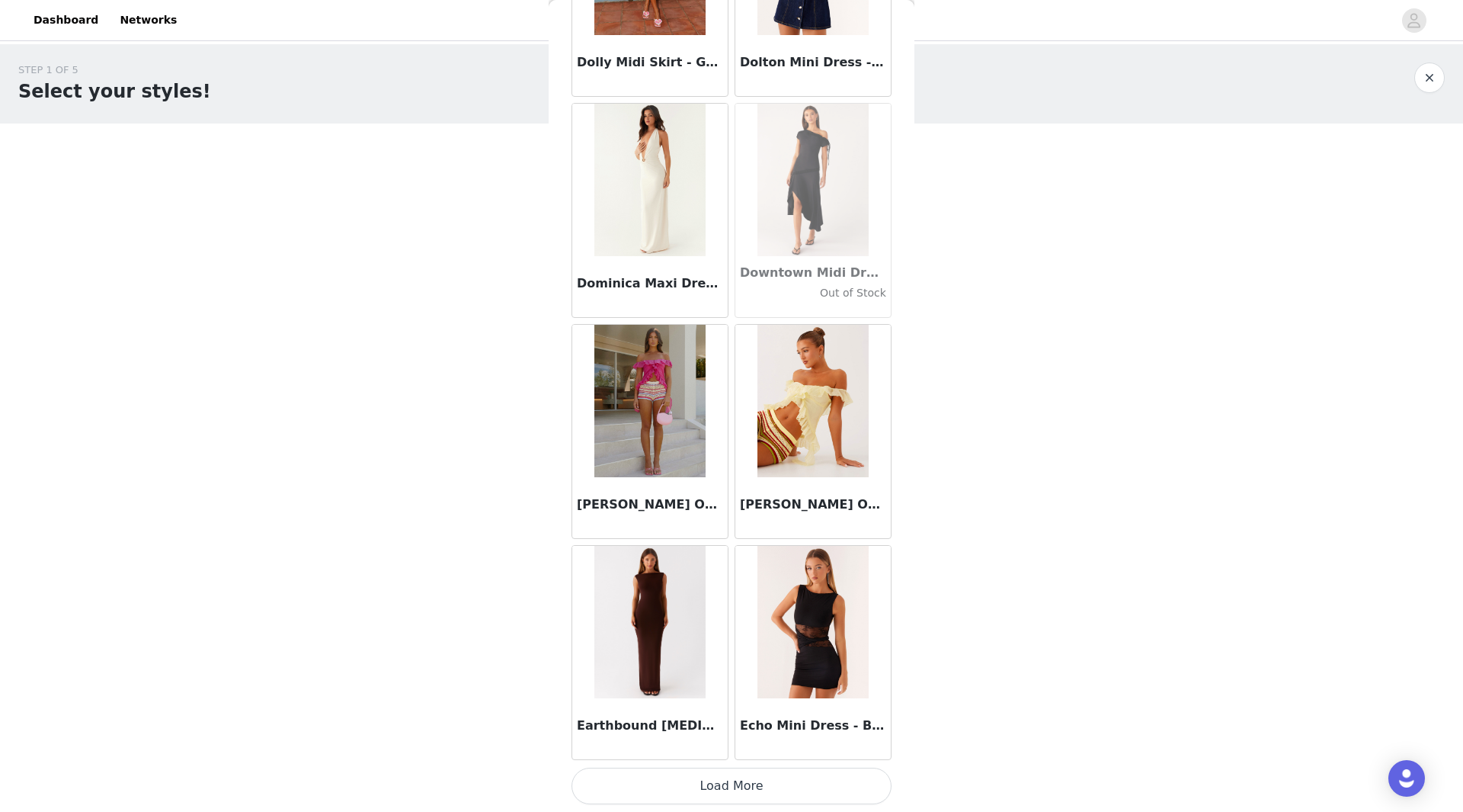
click at [726, 769] on button "Load More" at bounding box center [731, 785] width 320 height 37
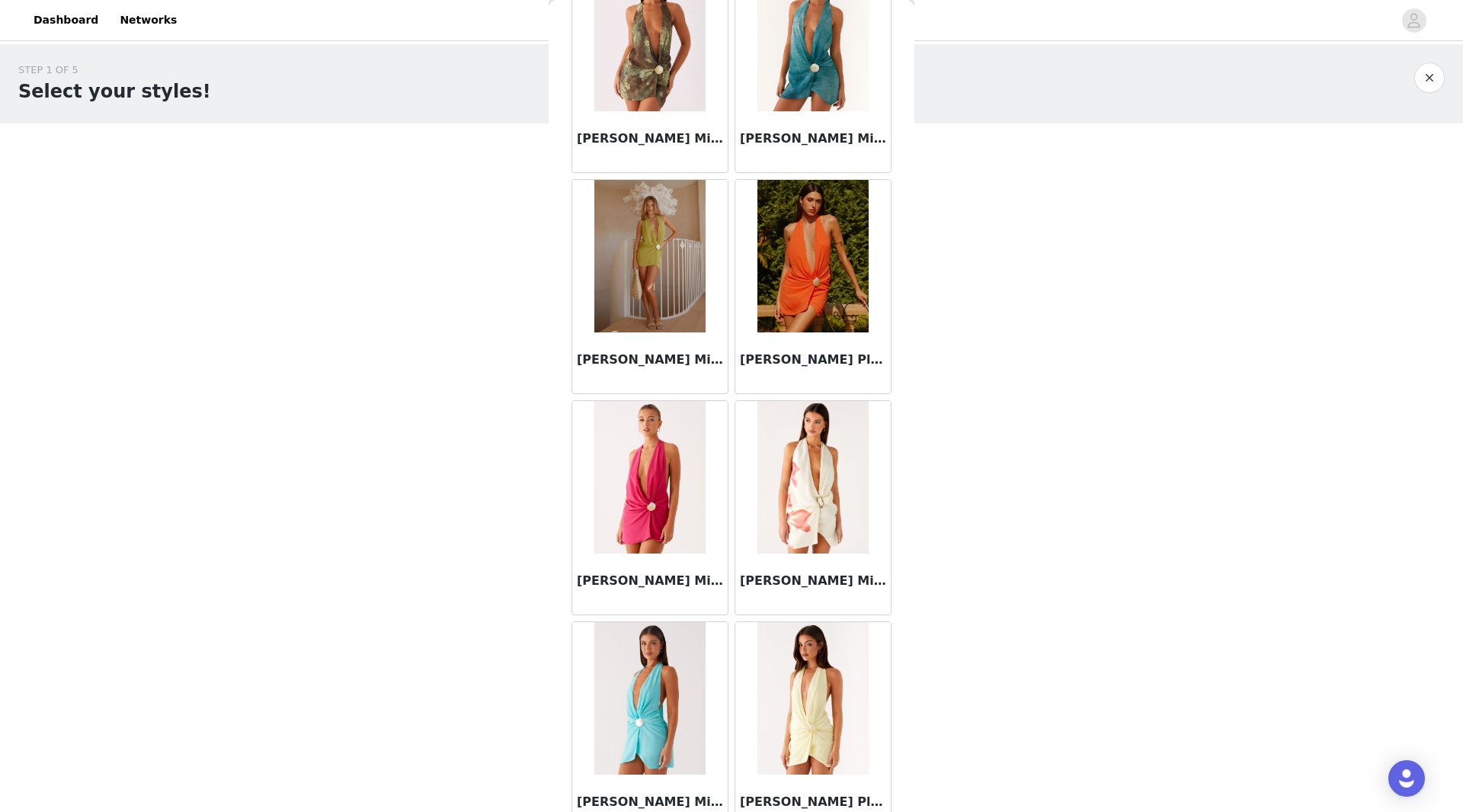
scroll to position [28042, 0]
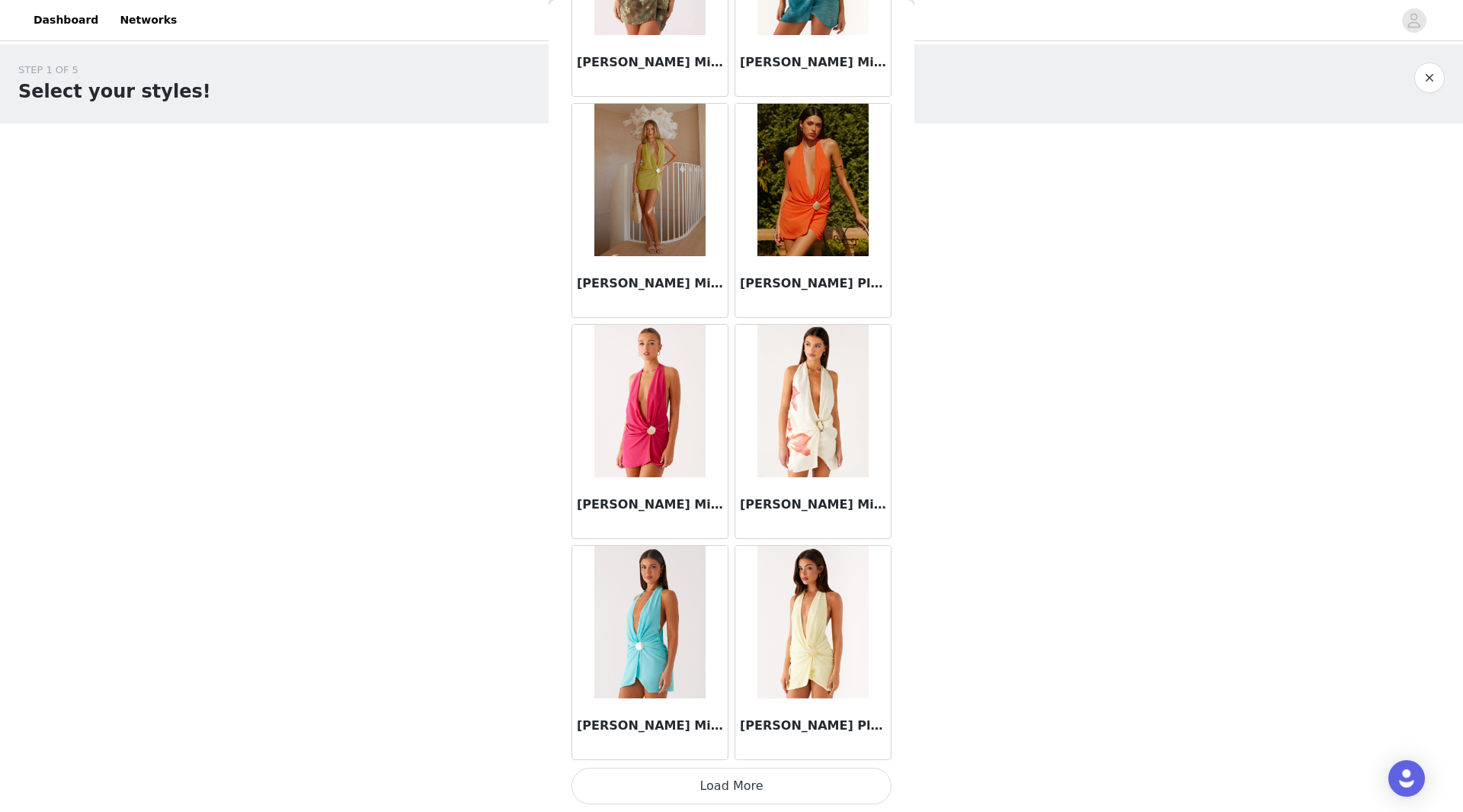
click at [710, 780] on button "Load More" at bounding box center [731, 785] width 320 height 37
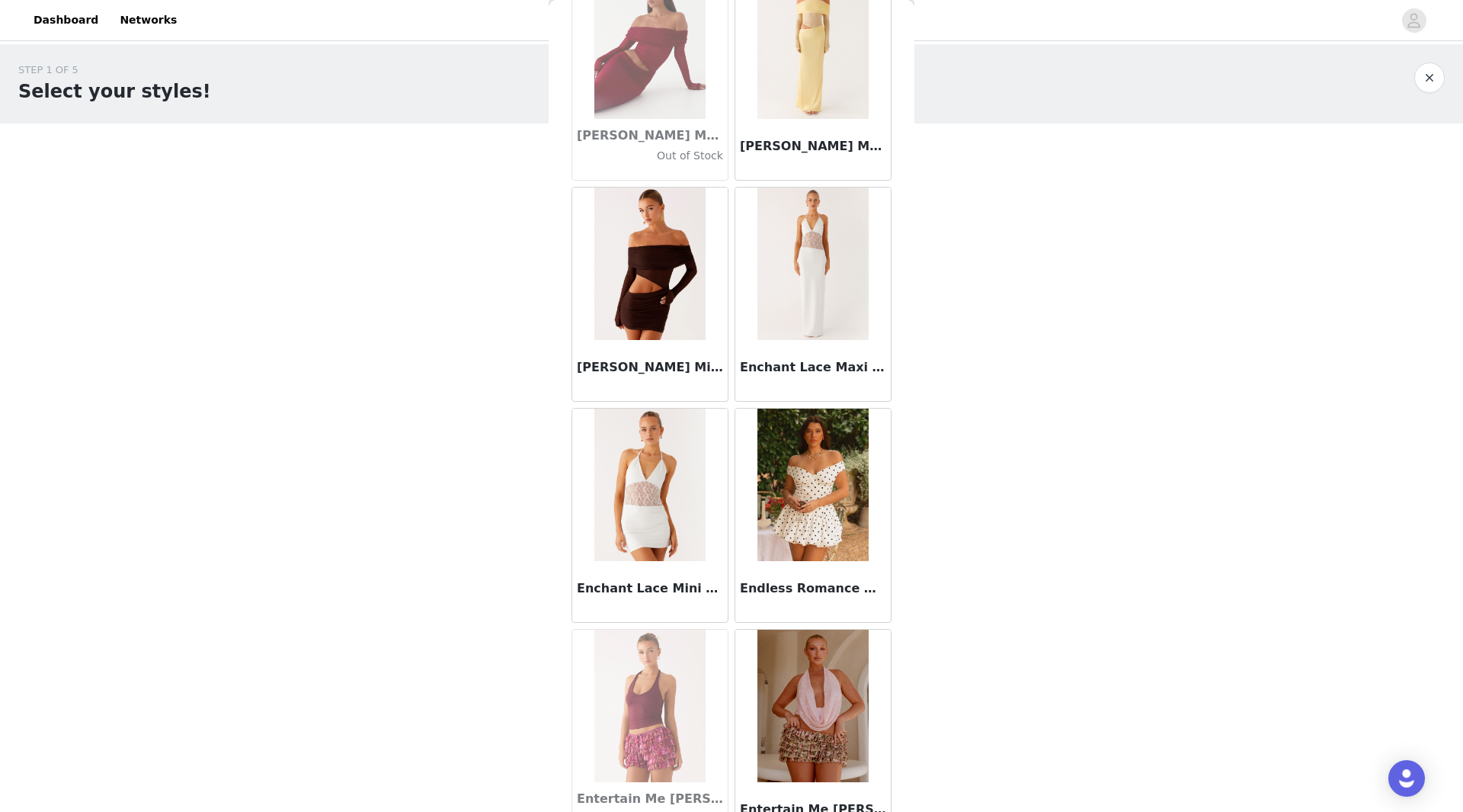
scroll to position [30252, 0]
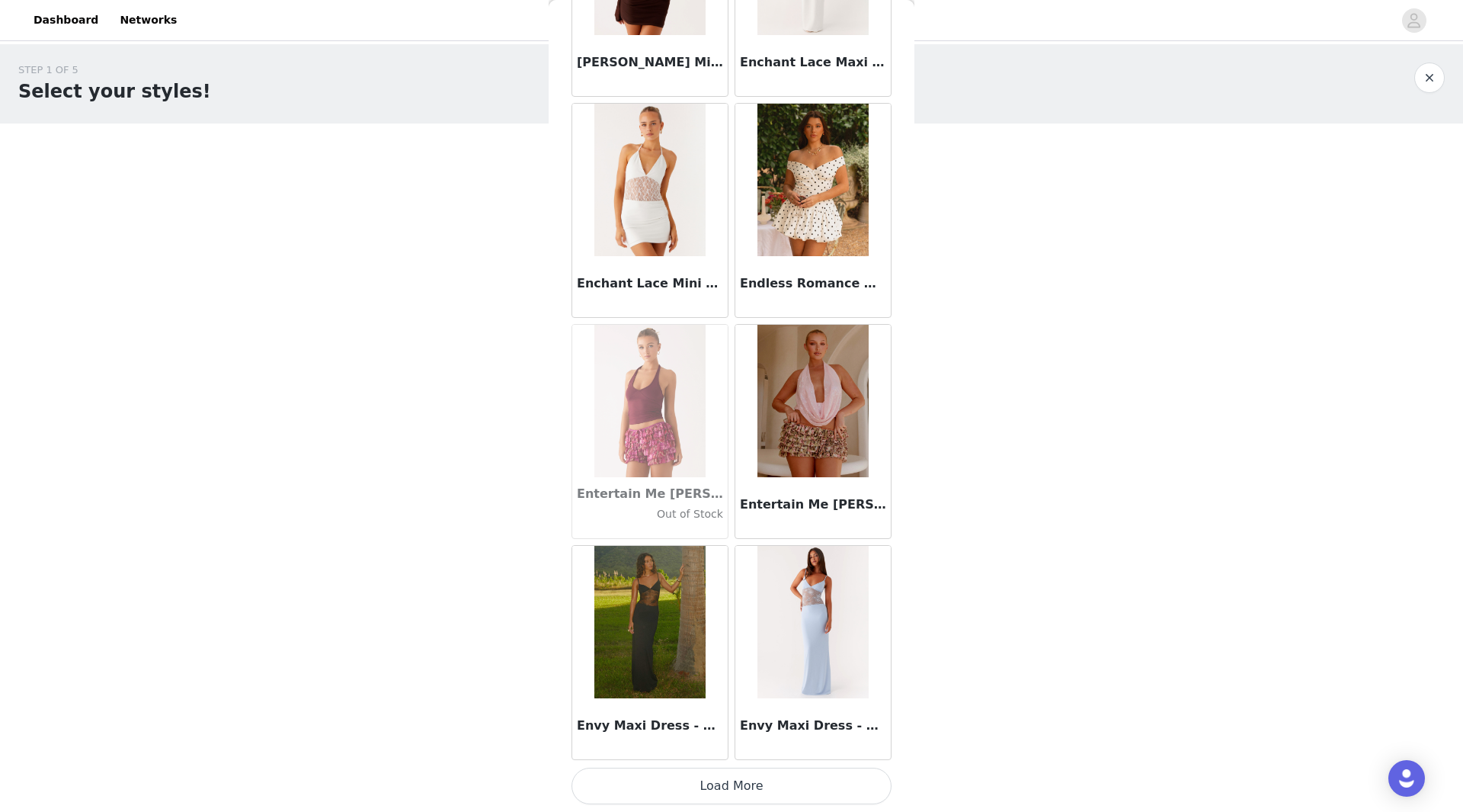
click at [737, 792] on button "Load More" at bounding box center [731, 785] width 320 height 37
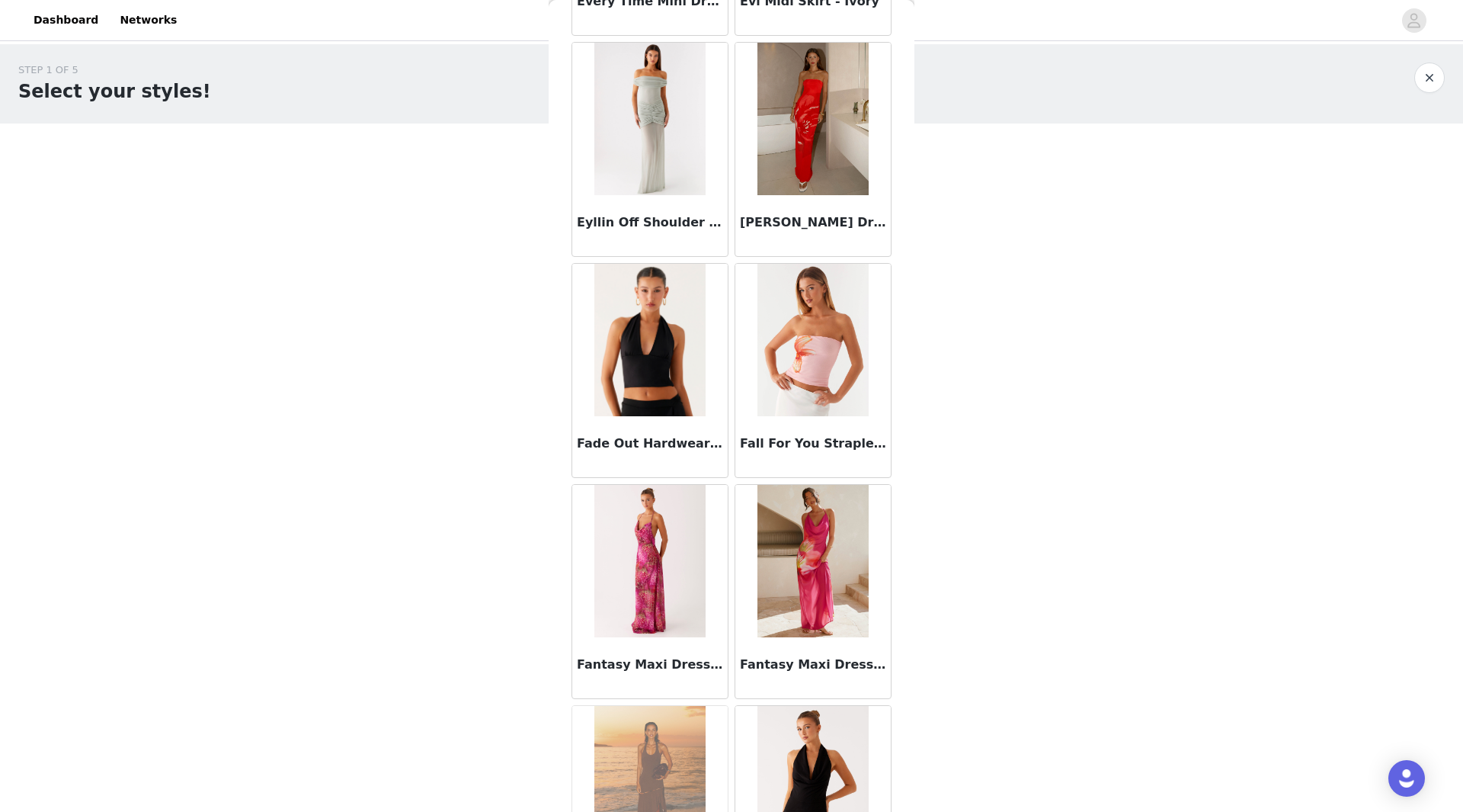
scroll to position [32462, 0]
